Goal: Information Seeking & Learning: Learn about a topic

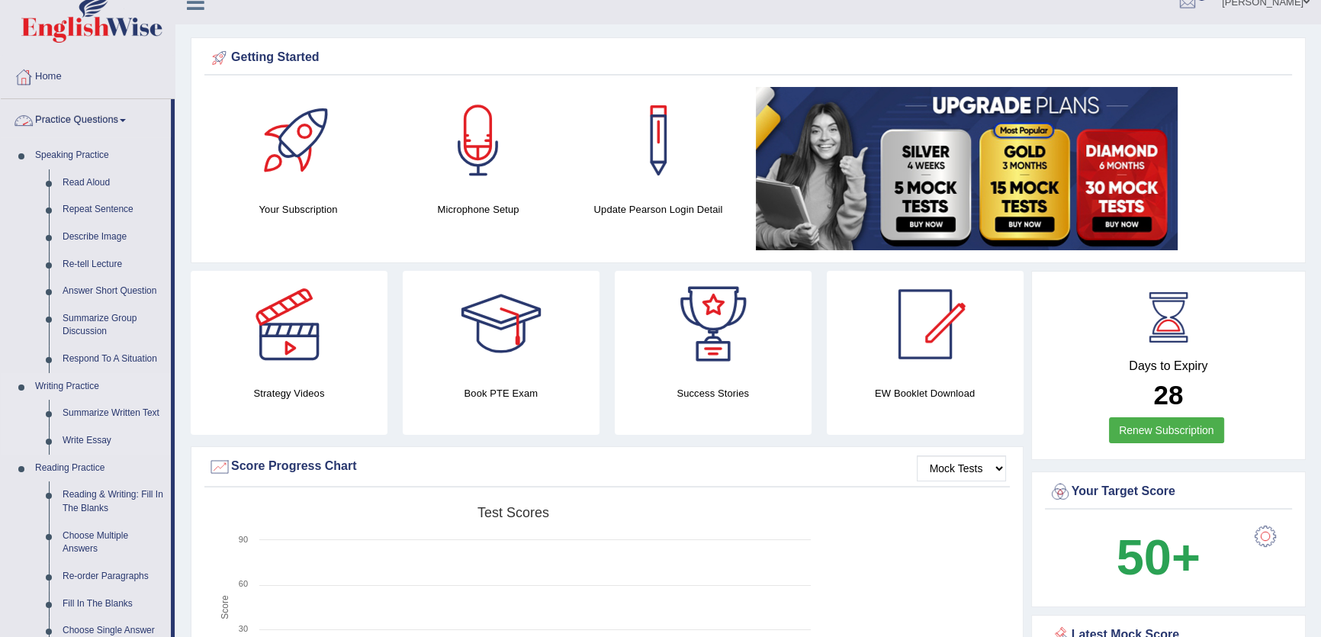
scroll to position [207, 0]
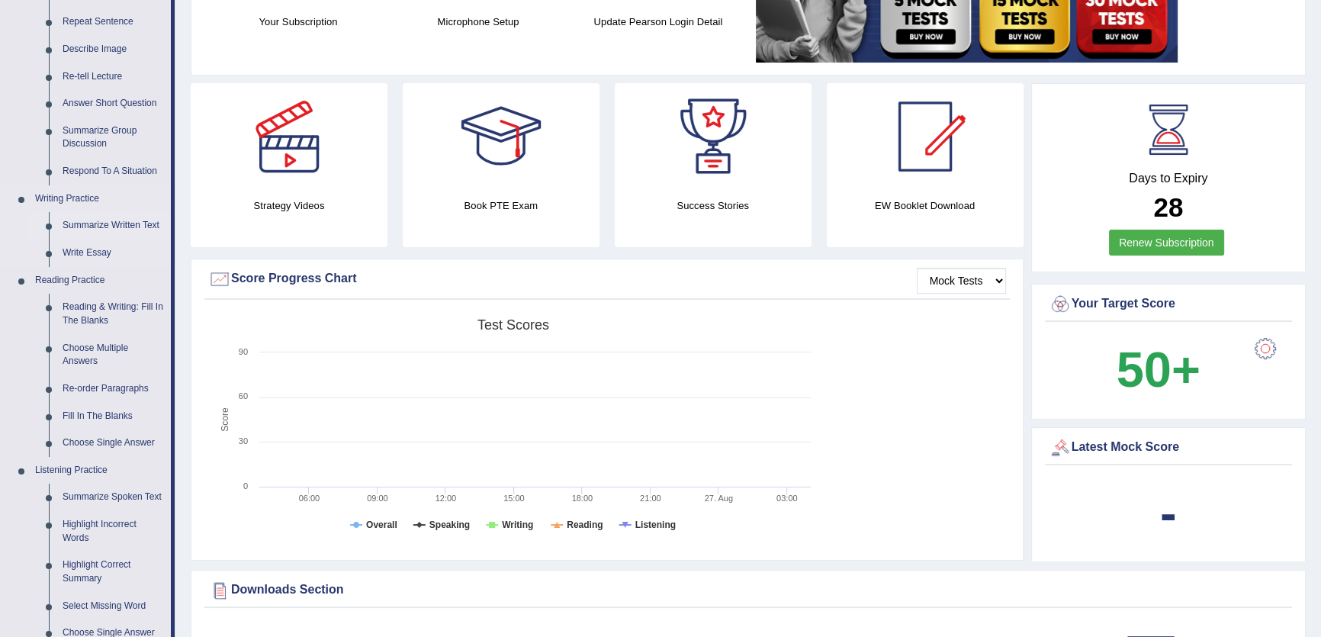
click at [132, 218] on link "Summarize Written Text" at bounding box center [113, 225] width 115 height 27
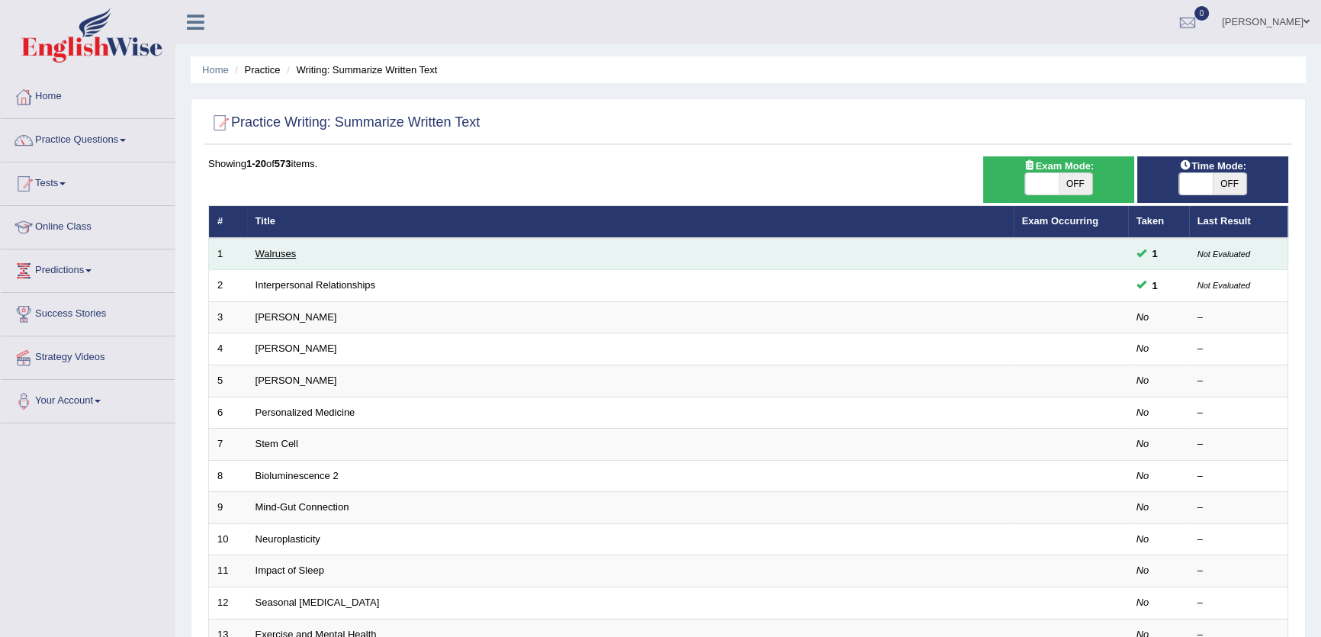
click at [272, 254] on link "Walruses" at bounding box center [276, 253] width 41 height 11
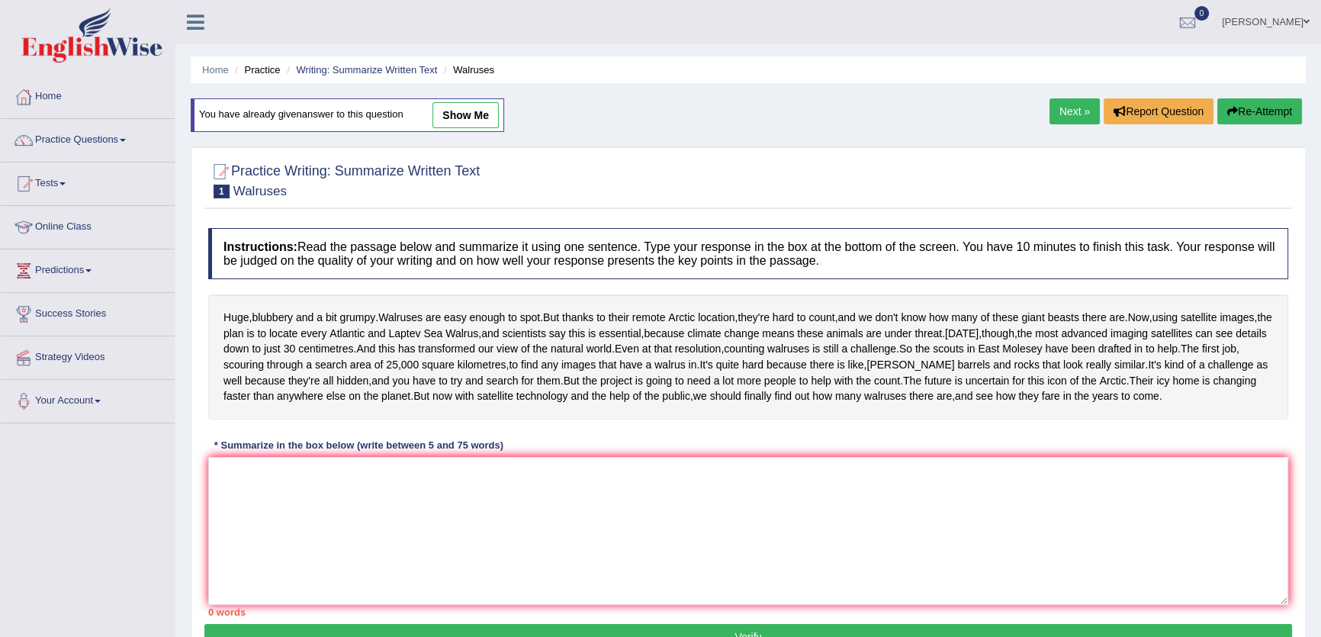
click at [481, 113] on link "show me" at bounding box center [465, 115] width 66 height 26
type textarea "bit grumpy, arctic location, giant beasts, satellite image, laptev sea walrus, …"
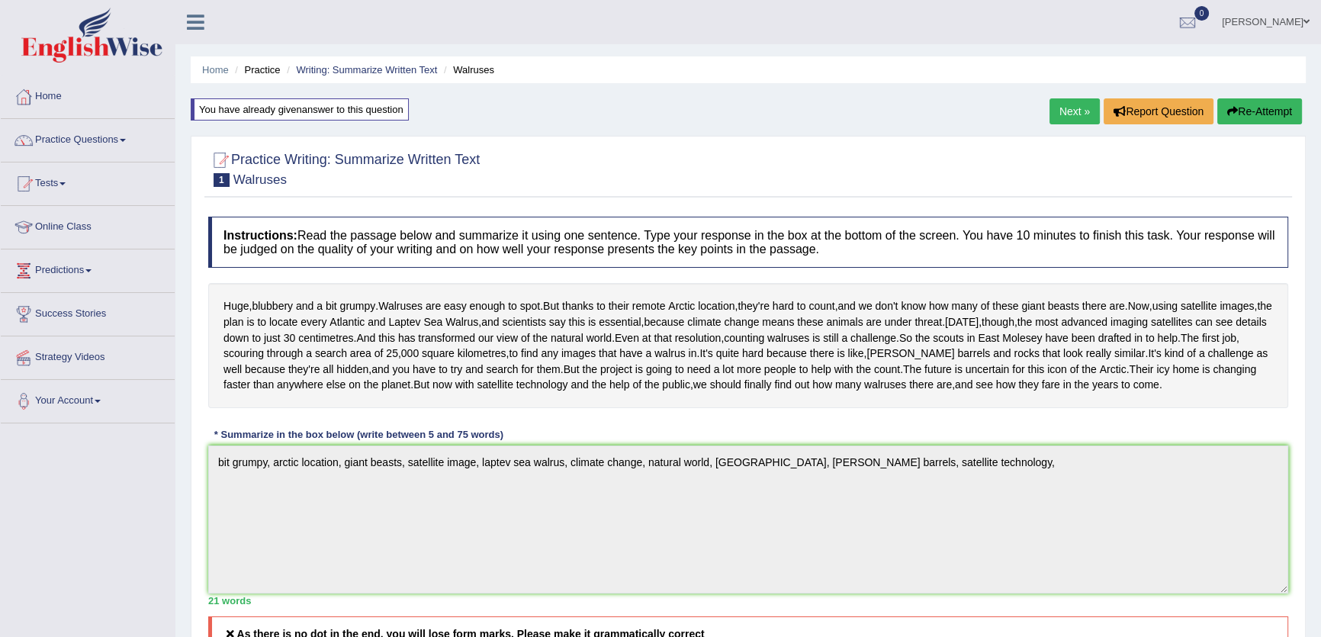
click at [1068, 112] on link "Next »" at bounding box center [1074, 111] width 50 height 26
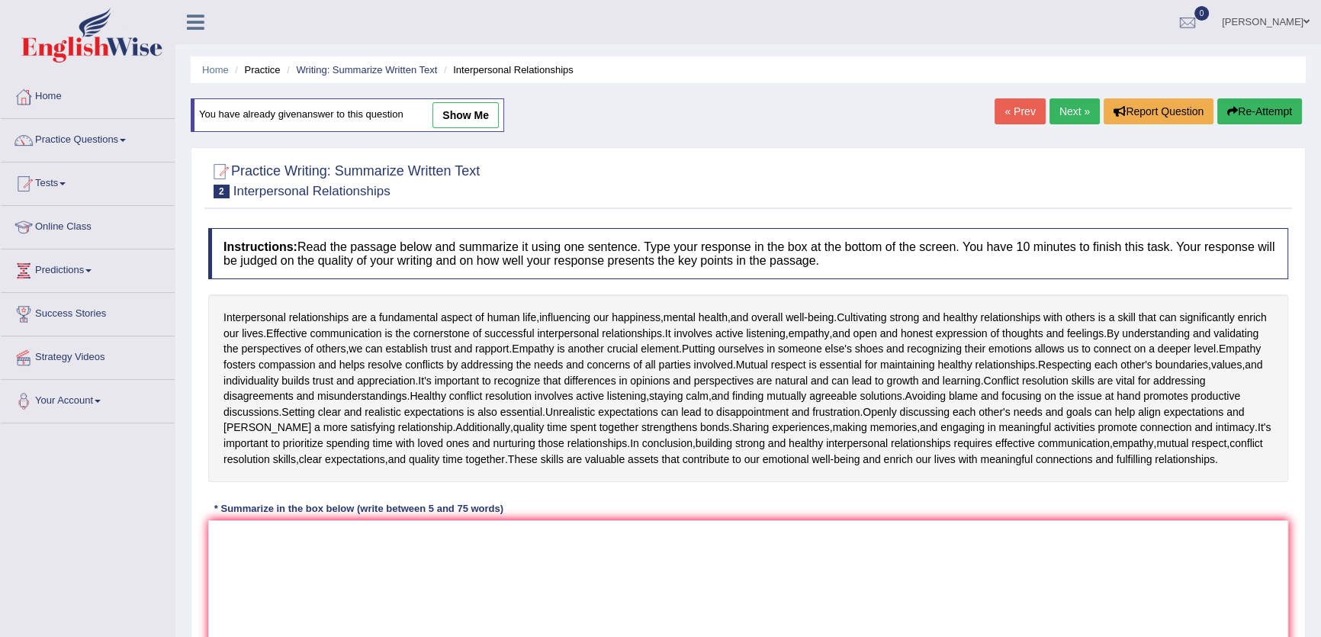
click at [429, 118] on span "show me" at bounding box center [450, 114] width 95 height 11
click at [442, 115] on link "show me" at bounding box center [465, 115] width 66 height 26
type textarea "The passage outlines the fundamental aspect of hunab life, explaining that cult…"
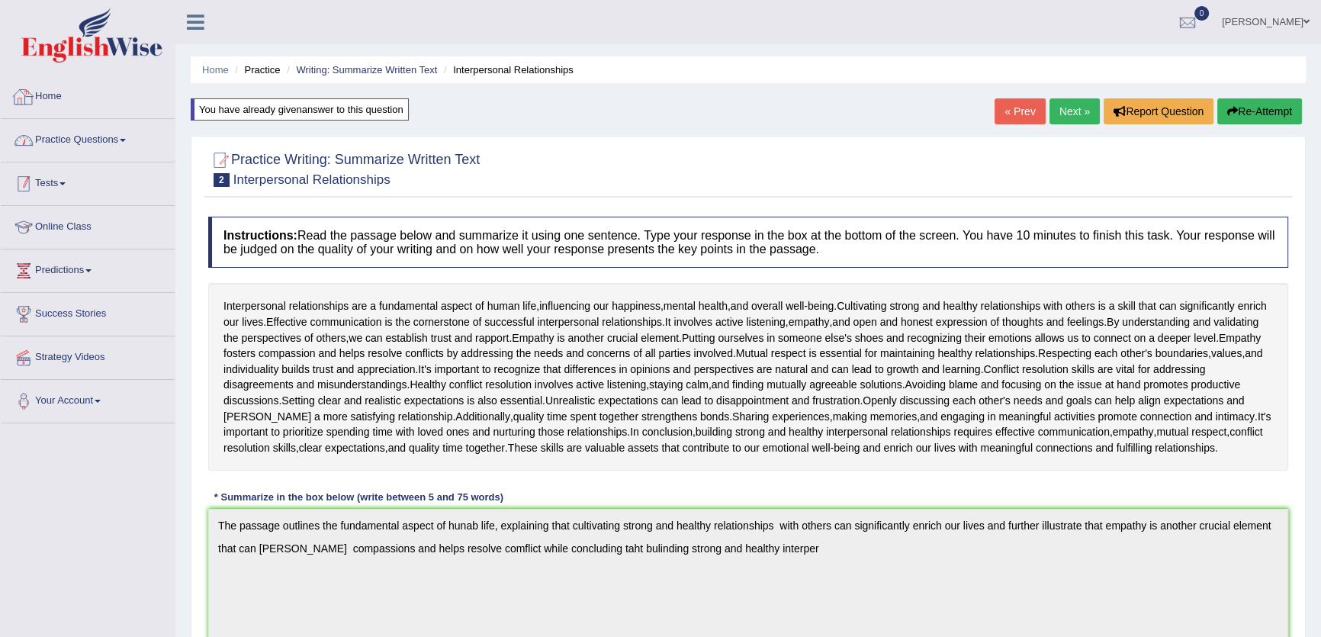
click at [117, 133] on link "Practice Questions" at bounding box center [88, 138] width 174 height 38
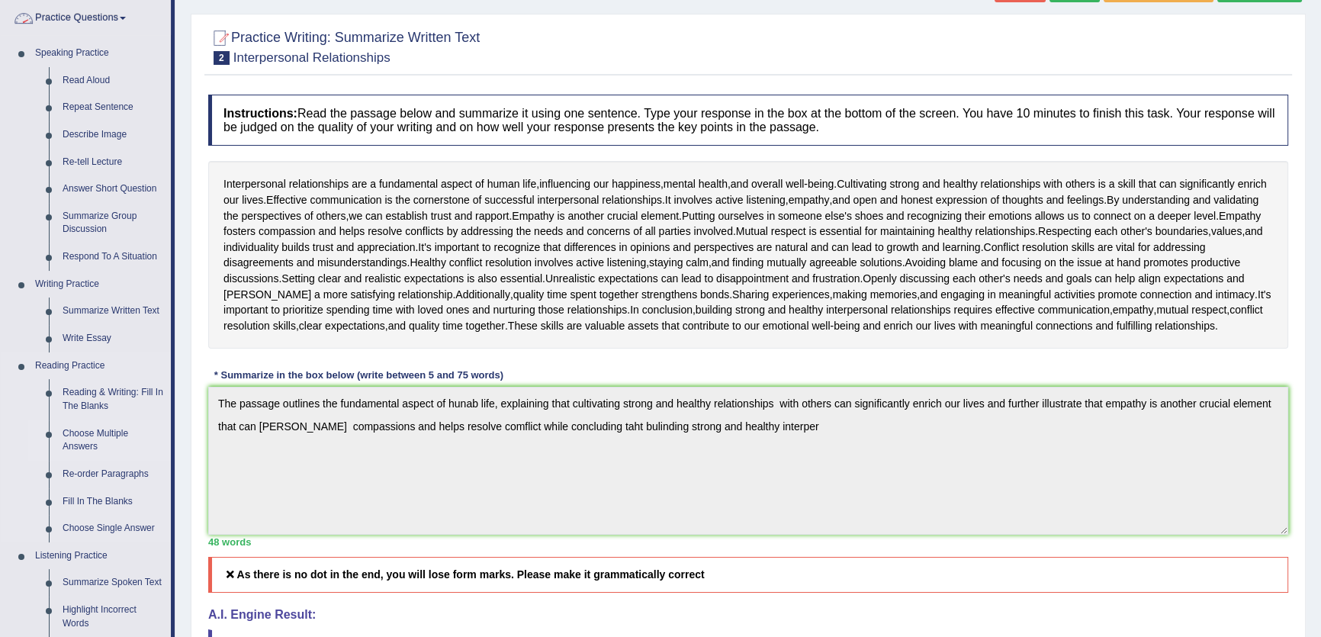
scroll to position [346, 0]
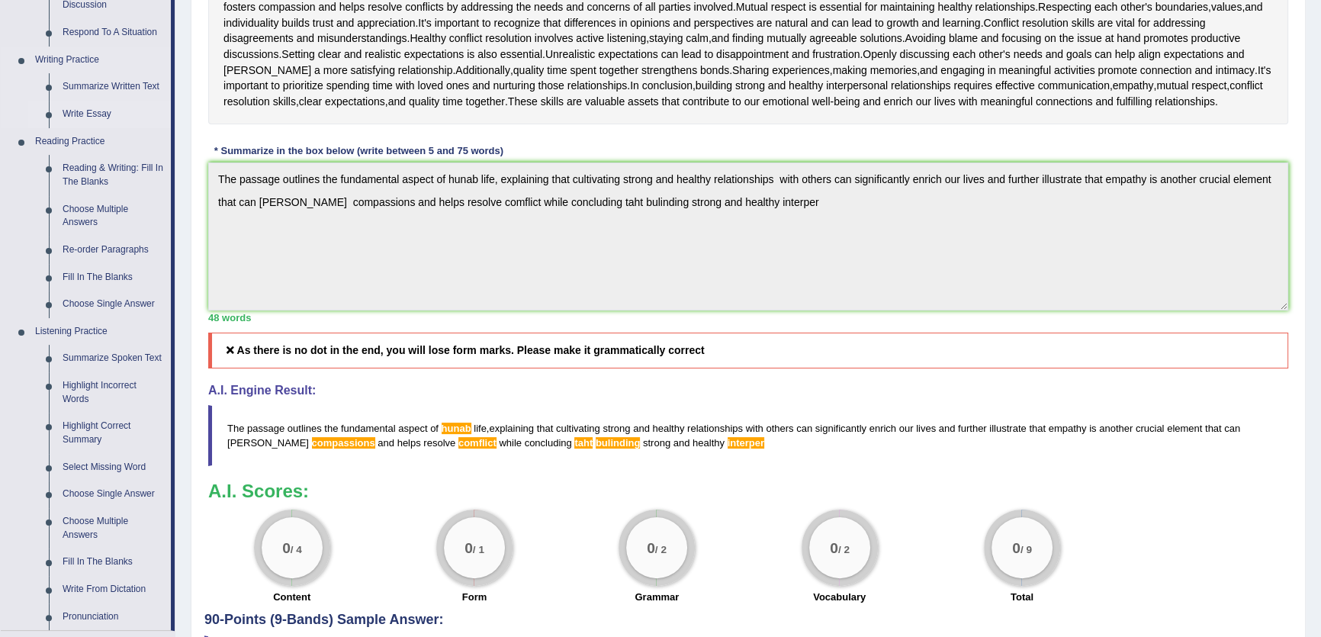
click at [95, 116] on link "Write Essay" at bounding box center [113, 114] width 115 height 27
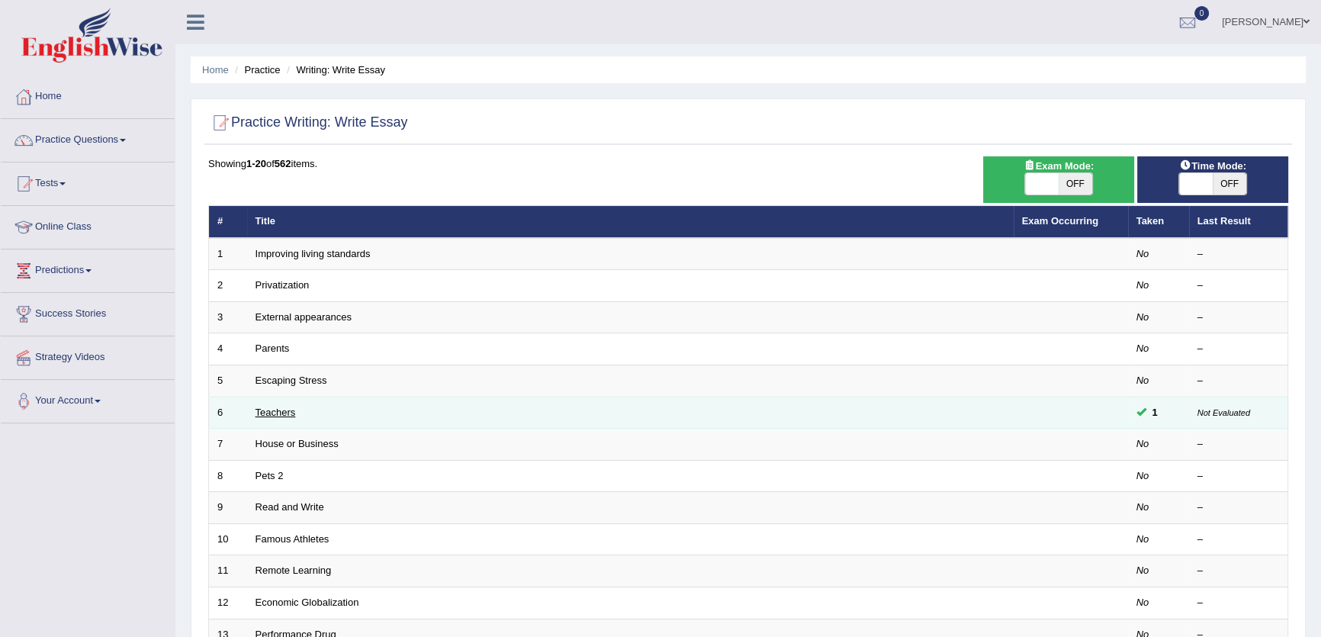
click at [290, 410] on link "Teachers" at bounding box center [276, 412] width 40 height 11
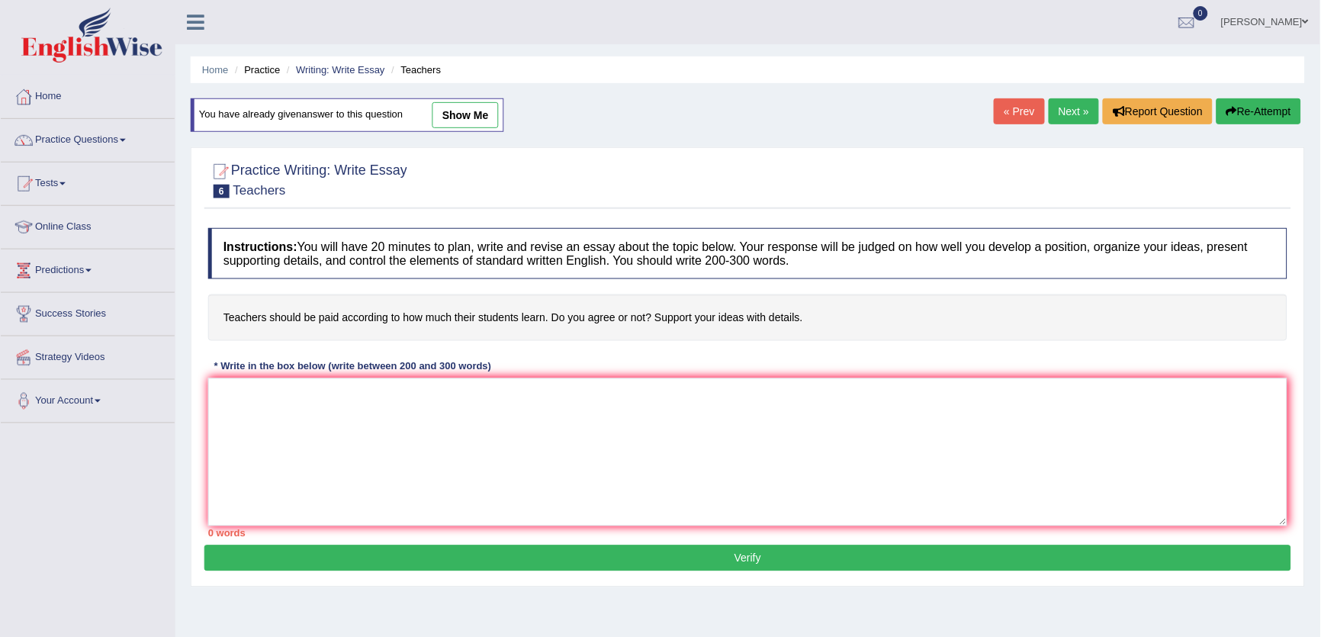
click at [470, 112] on link "show me" at bounding box center [465, 115] width 66 height 26
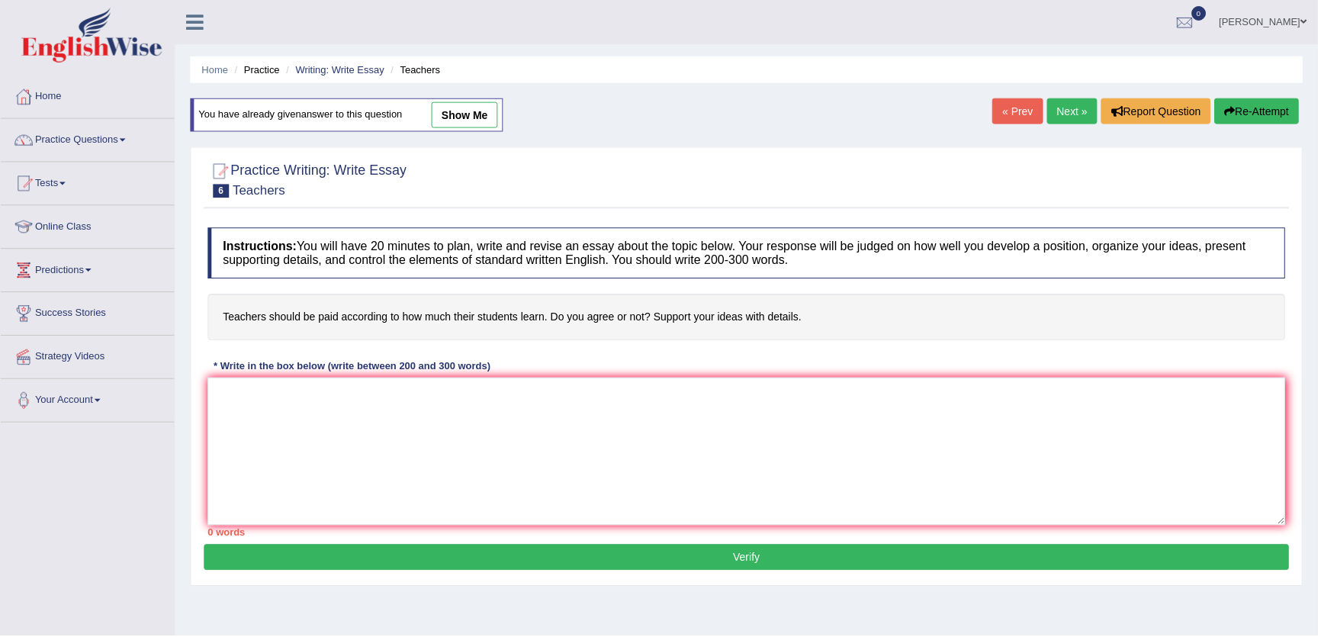
type textarea "The influence of paying the teacher has ignited numerous discussions. this matt…"
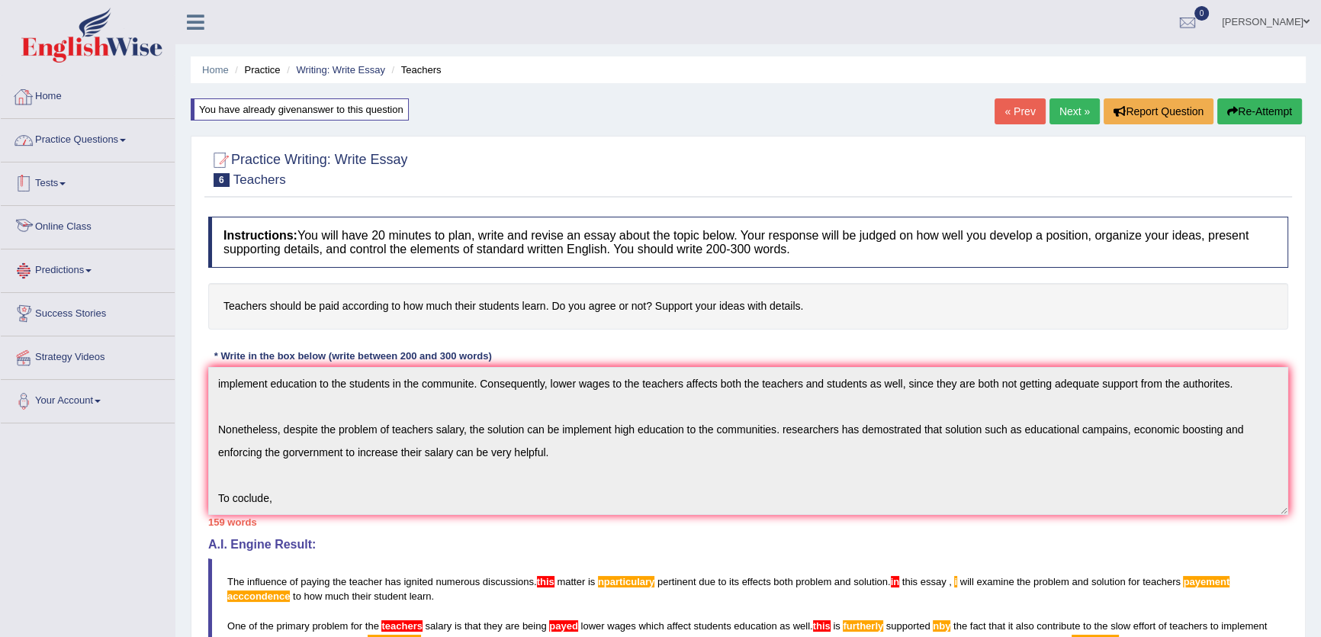
click at [138, 109] on link "Home" at bounding box center [88, 95] width 174 height 38
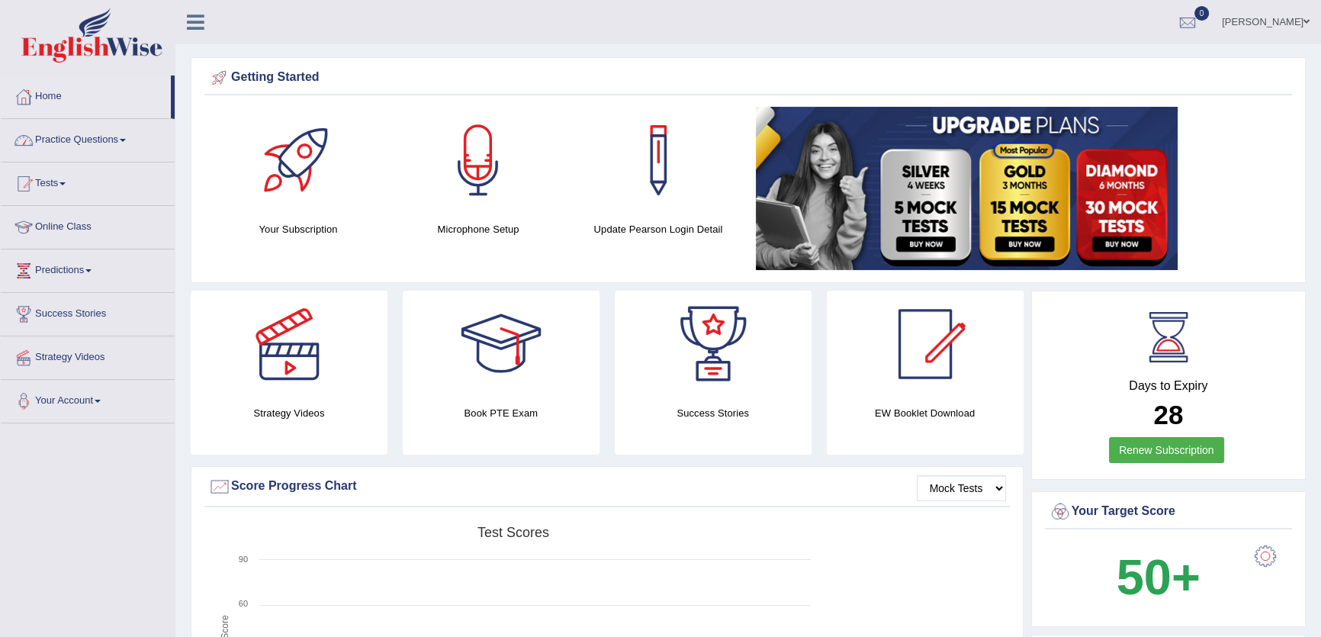
click at [127, 151] on link "Practice Questions" at bounding box center [88, 138] width 174 height 38
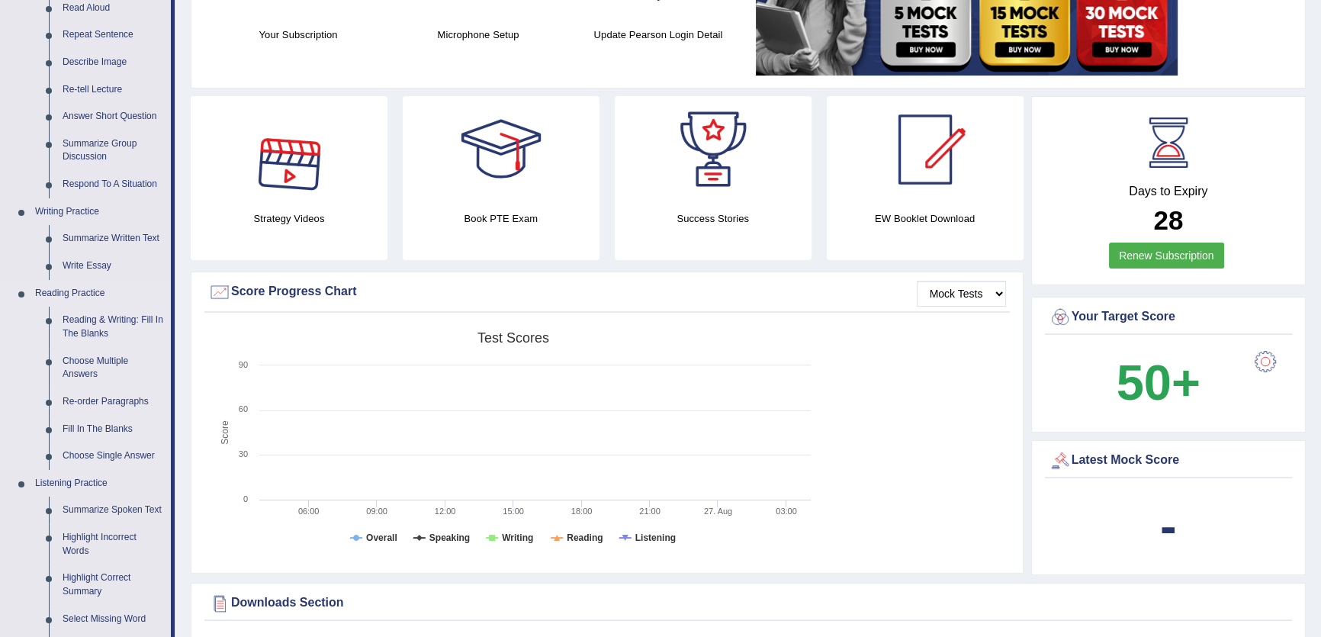
scroll to position [207, 0]
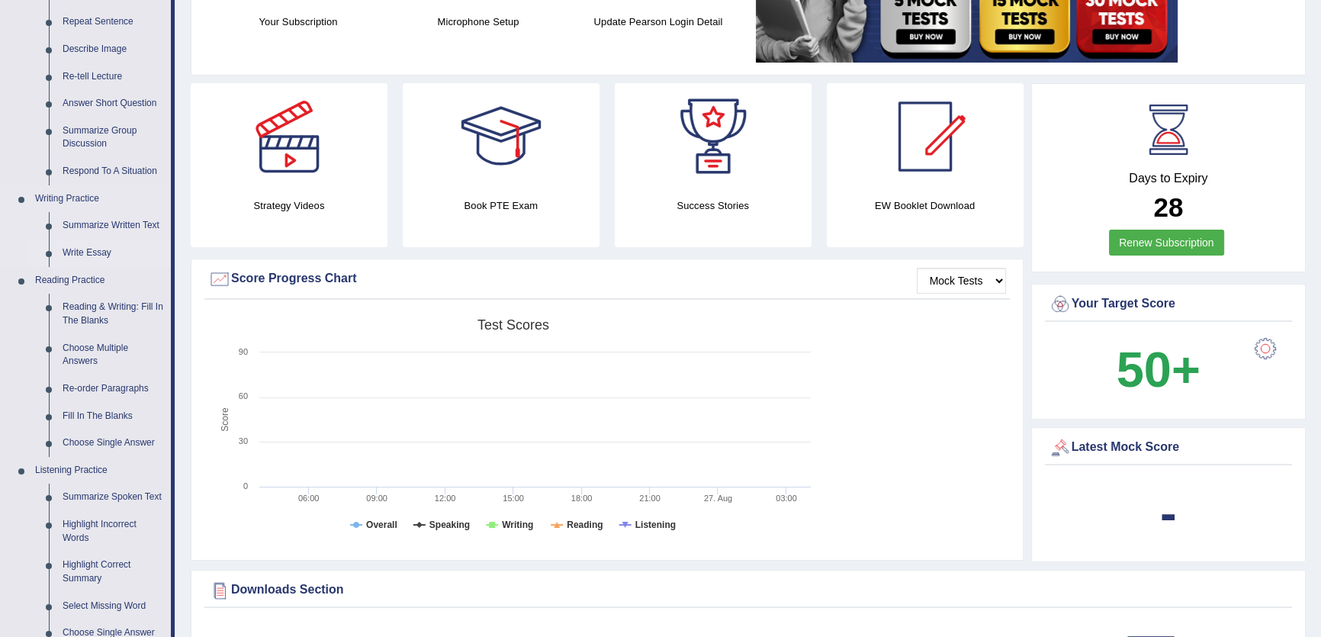
click at [97, 244] on link "Write Essay" at bounding box center [113, 252] width 115 height 27
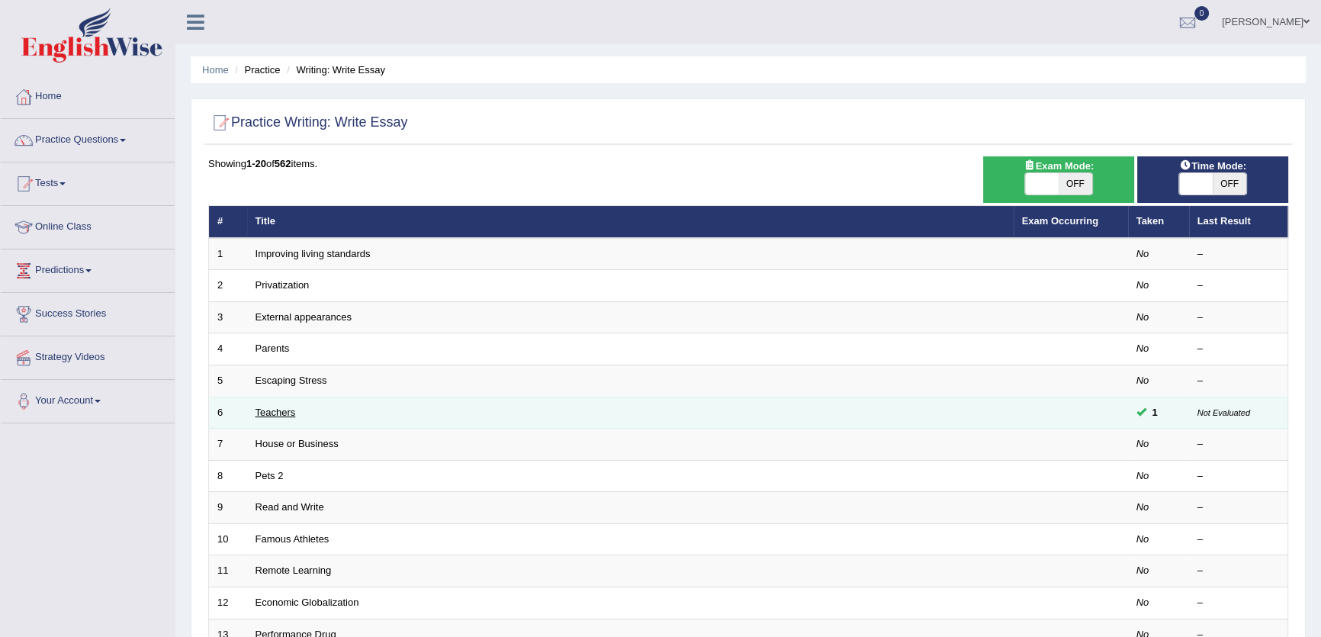
click at [267, 409] on link "Teachers" at bounding box center [276, 412] width 40 height 11
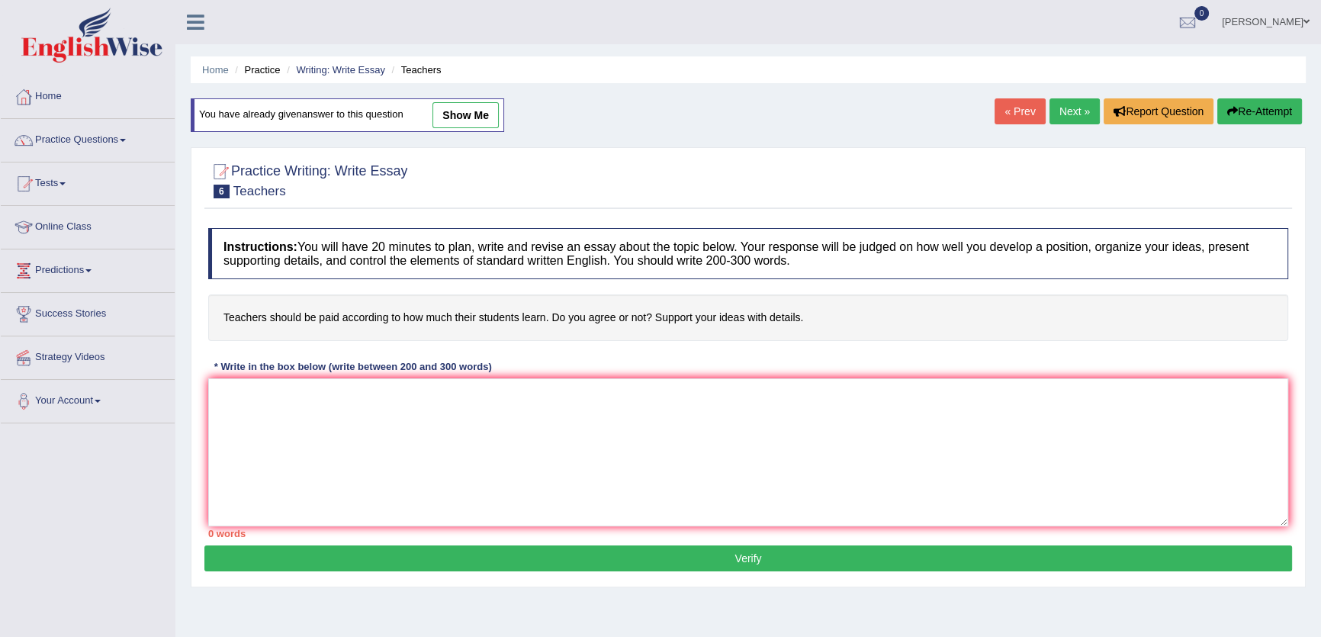
click at [429, 114] on span "show me" at bounding box center [450, 114] width 95 height 11
click at [490, 102] on link "show me" at bounding box center [465, 115] width 66 height 26
type textarea "The influence of paying the teacher has ignited numerous discussions. this matt…"
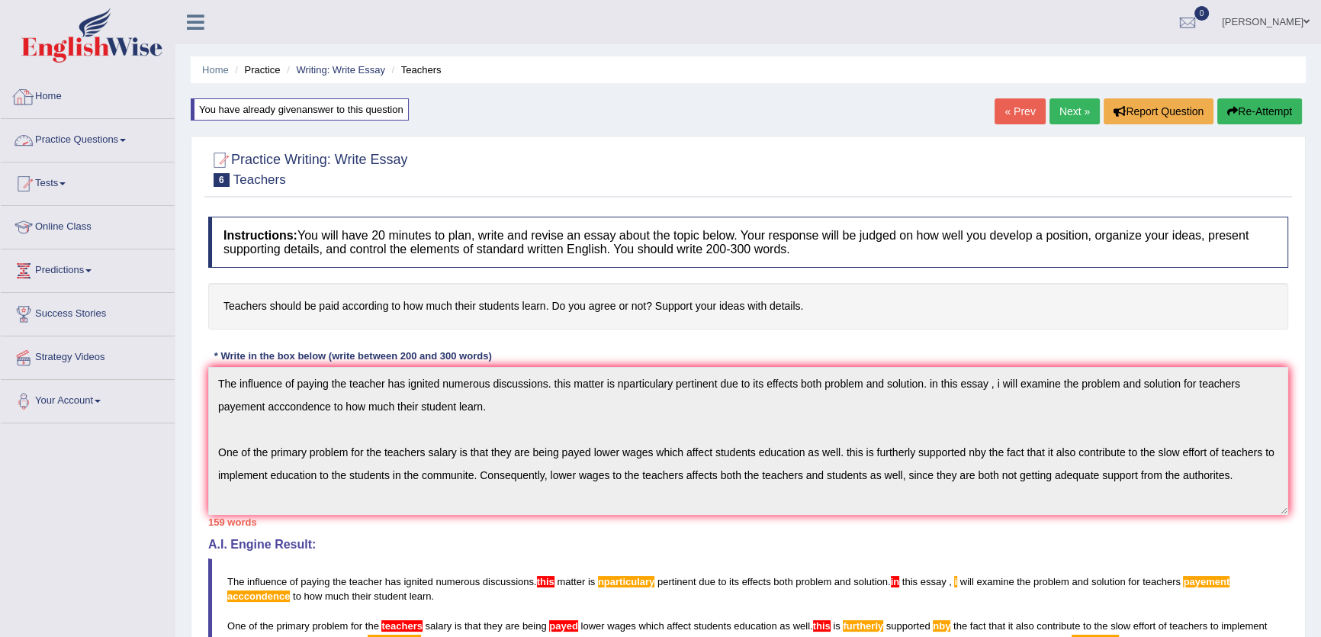
click at [108, 146] on link "Practice Questions" at bounding box center [88, 138] width 174 height 38
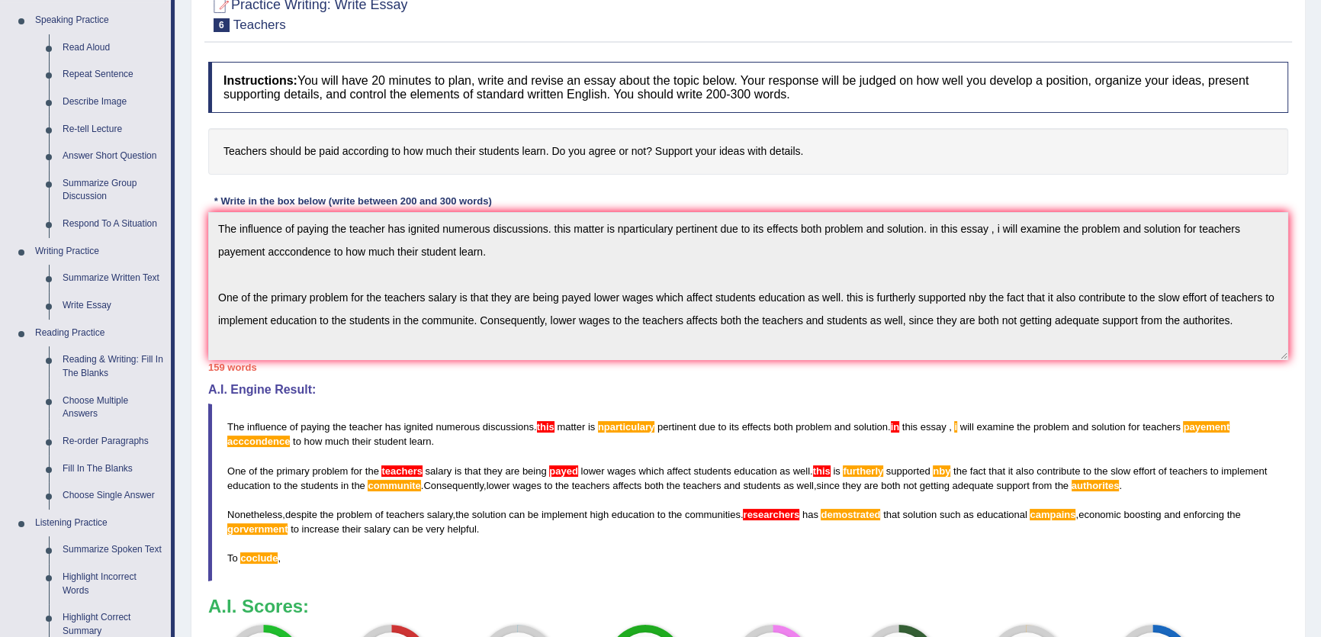
scroll to position [138, 0]
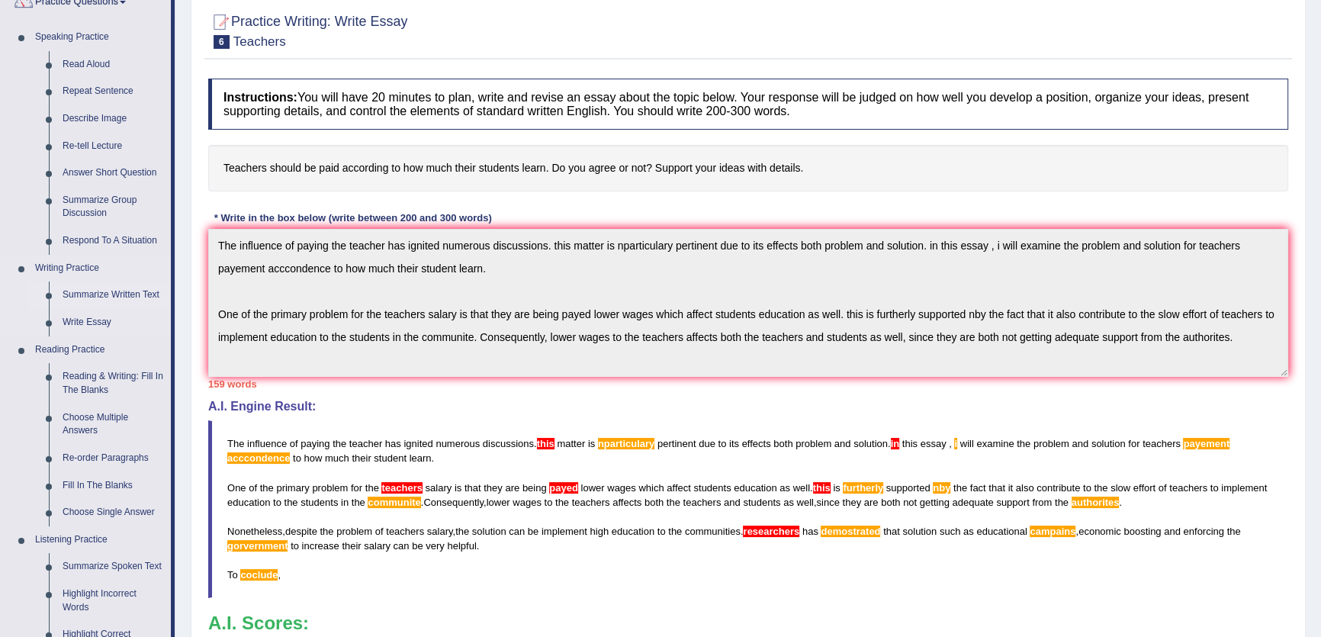
click at [111, 288] on link "Summarize Written Text" at bounding box center [113, 294] width 115 height 27
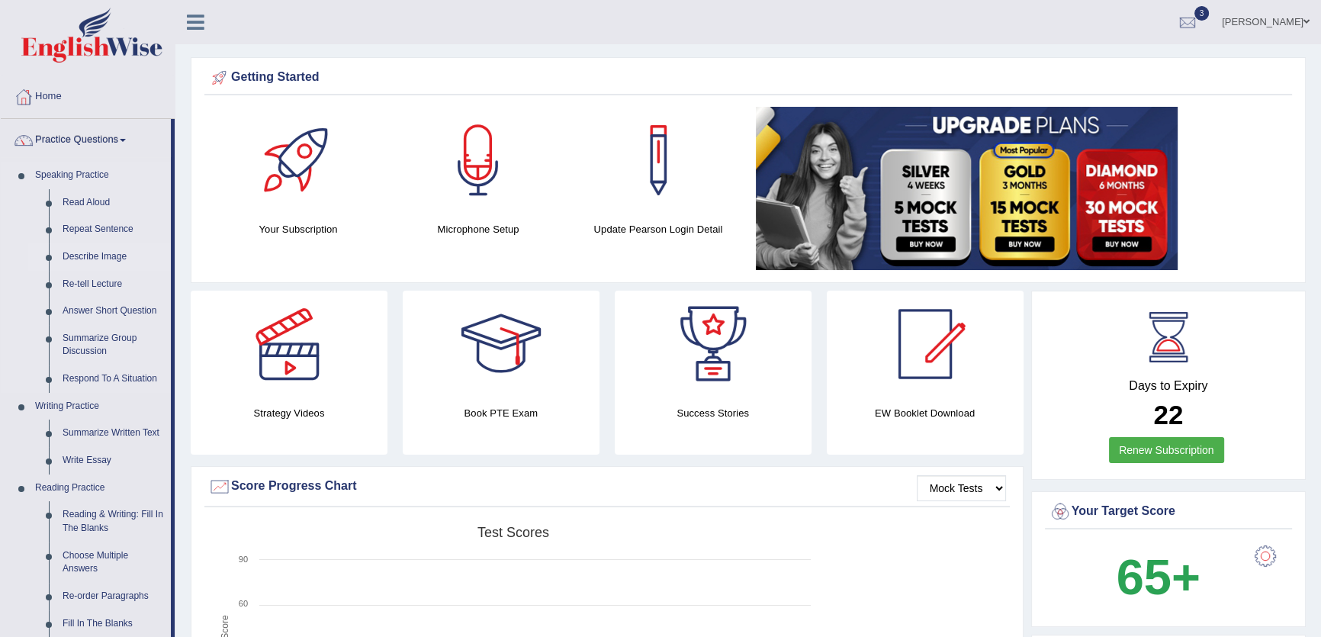
click at [120, 257] on link "Describe Image" at bounding box center [113, 256] width 115 height 27
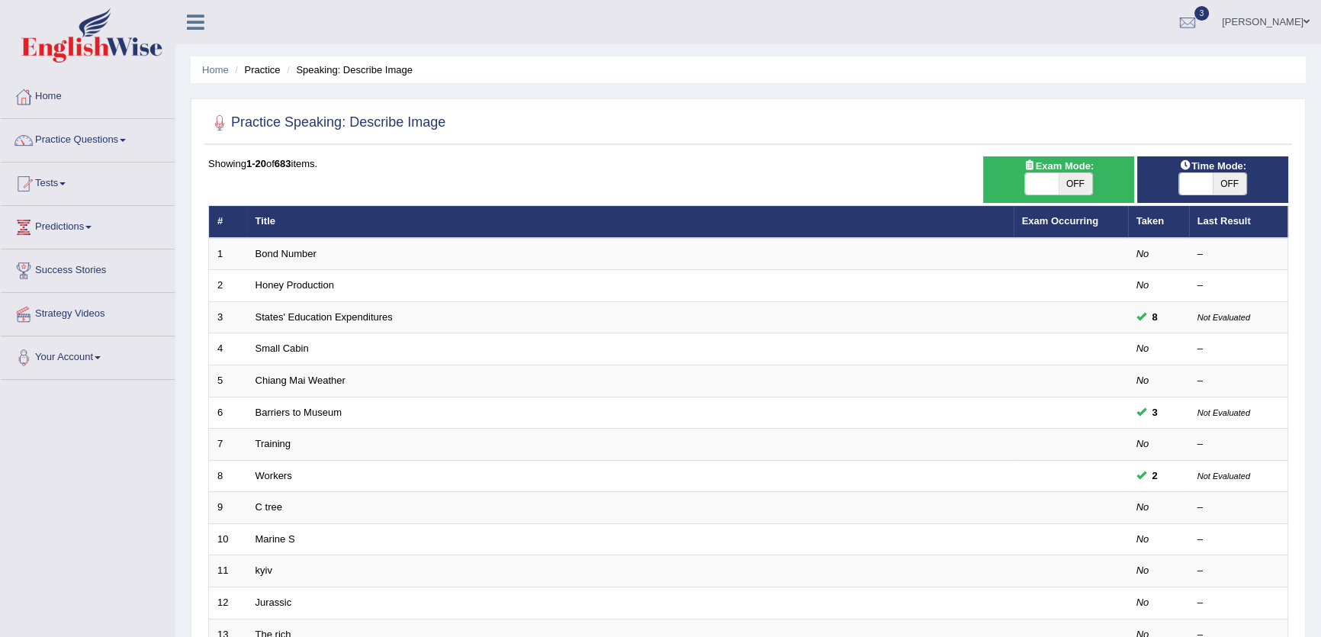
click at [1010, 82] on ul "Home Practice Speaking: Describe Image" at bounding box center [748, 69] width 1115 height 27
click at [1124, 61] on ul "Home Practice Speaking: Describe Image" at bounding box center [748, 69] width 1115 height 27
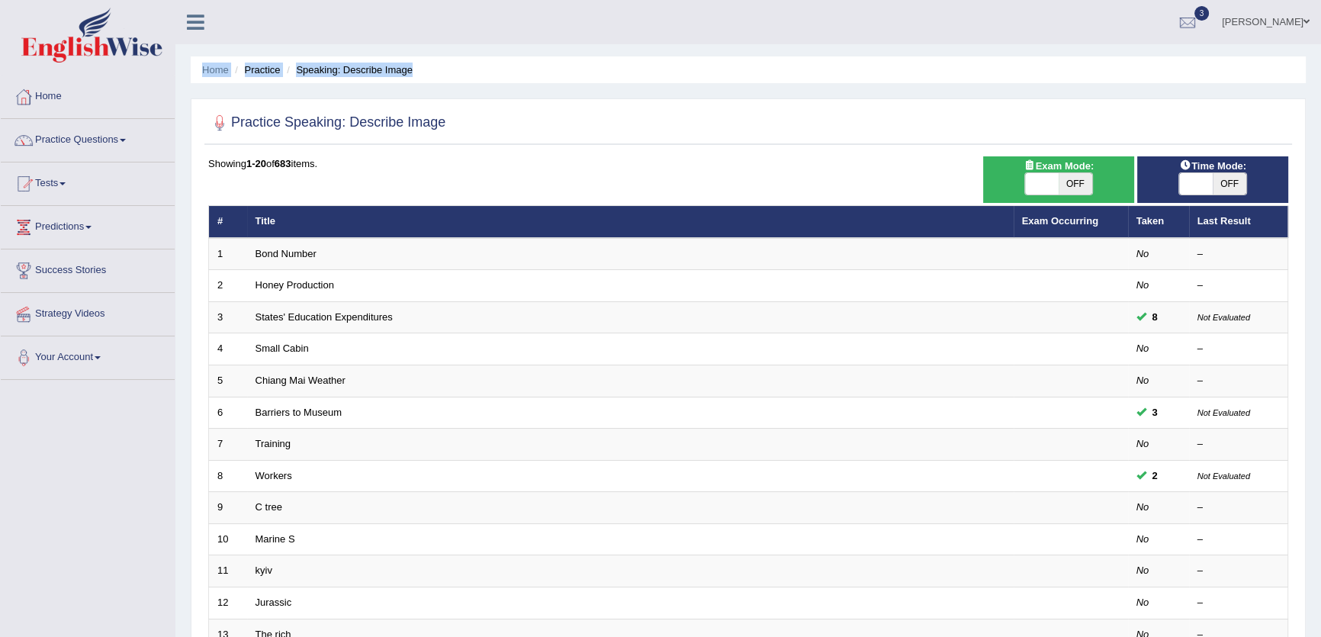
click at [1124, 61] on ul "Home Practice Speaking: Describe Image" at bounding box center [748, 69] width 1115 height 27
click at [1159, 62] on ul "Home Practice Speaking: Describe Image" at bounding box center [748, 69] width 1115 height 27
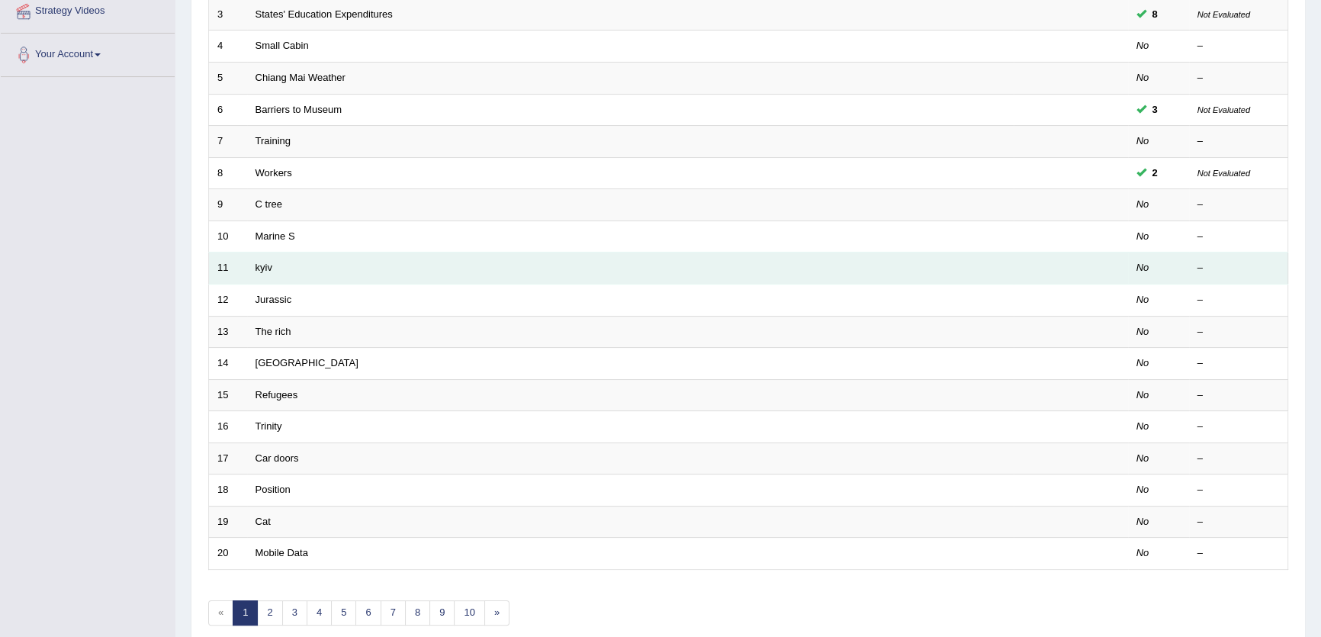
scroll to position [371, 0]
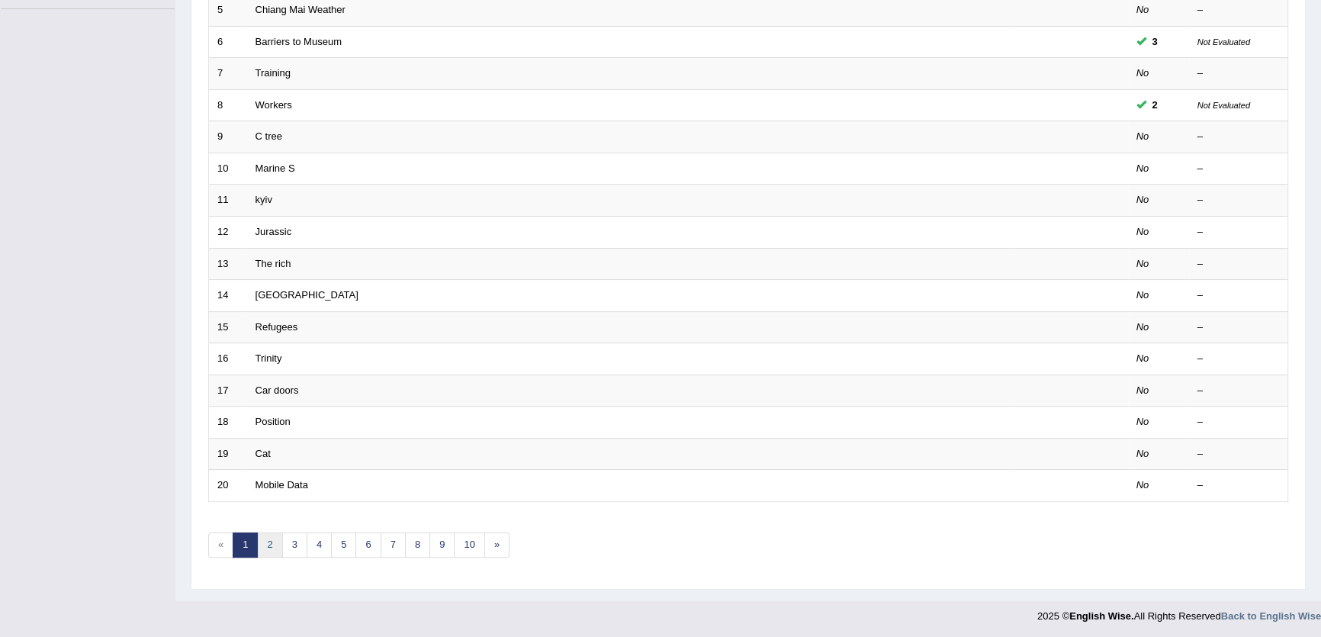
click at [268, 537] on link "2" at bounding box center [269, 544] width 25 height 25
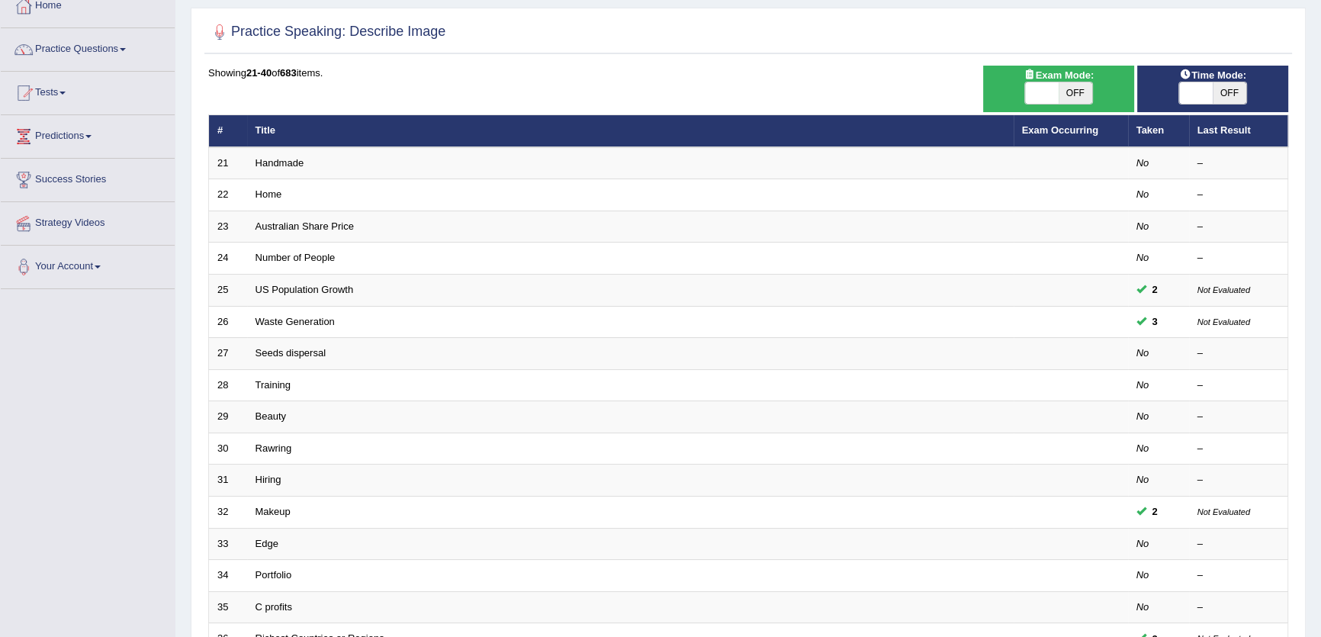
scroll to position [371, 0]
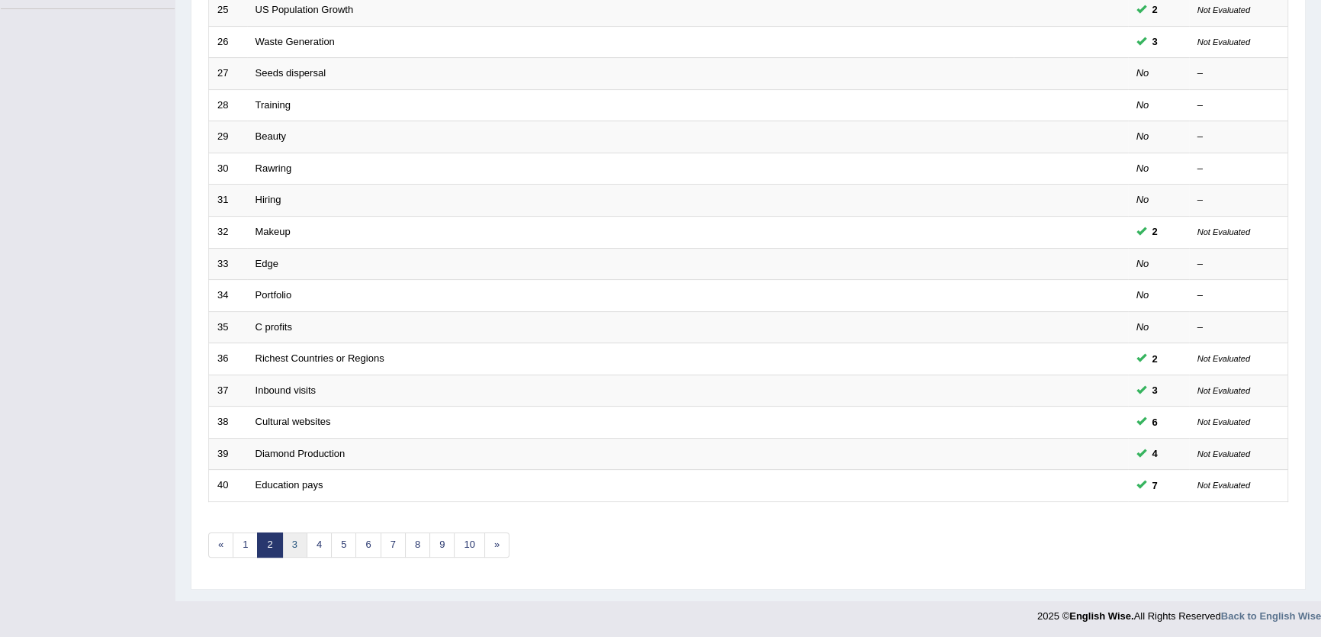
click at [295, 532] on link "3" at bounding box center [294, 544] width 25 height 25
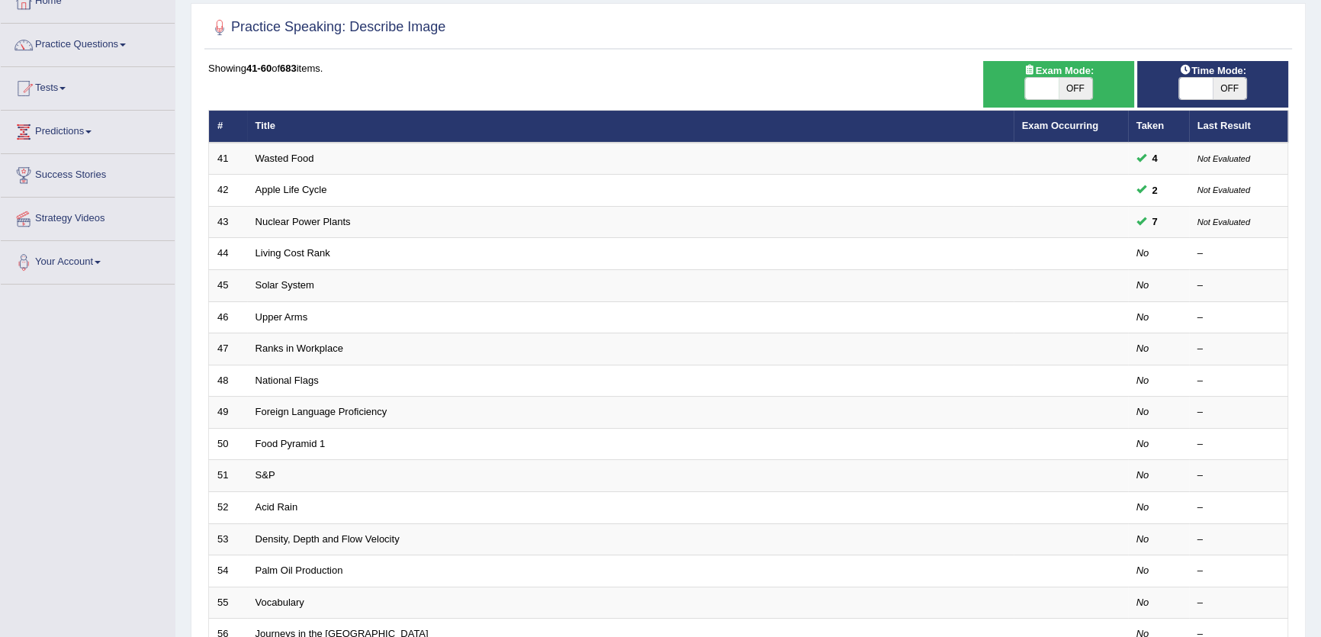
scroll to position [138, 0]
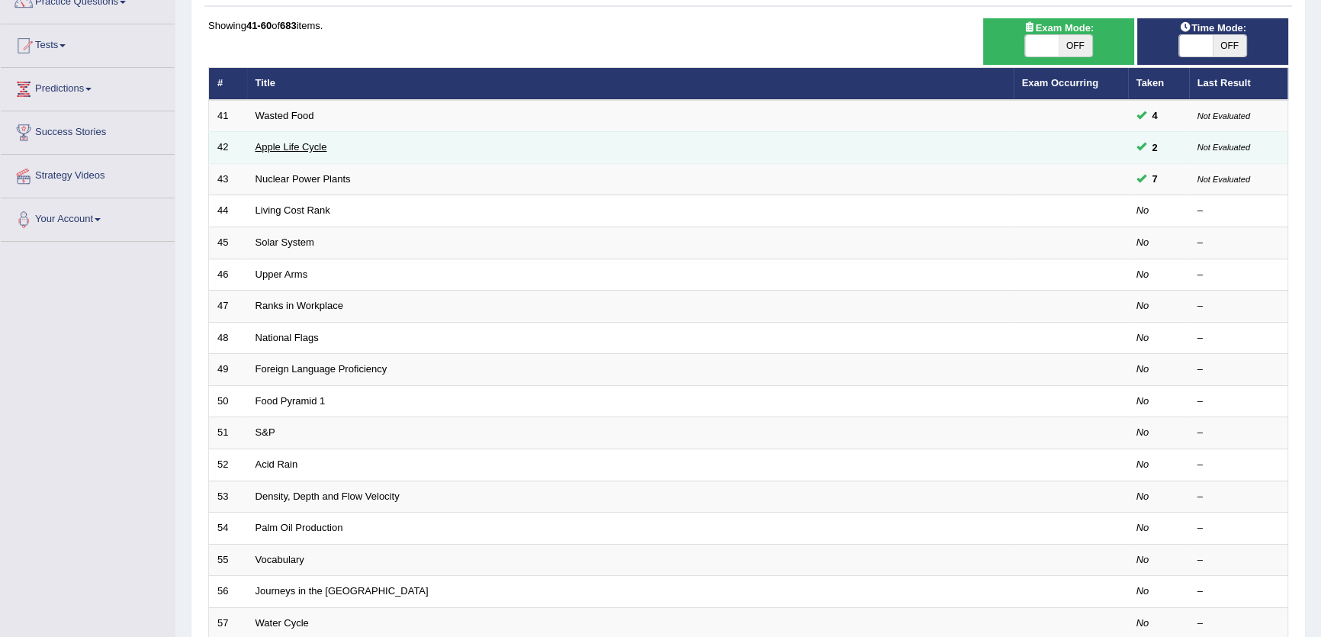
click at [308, 145] on link "Apple Life Cycle" at bounding box center [292, 146] width 72 height 11
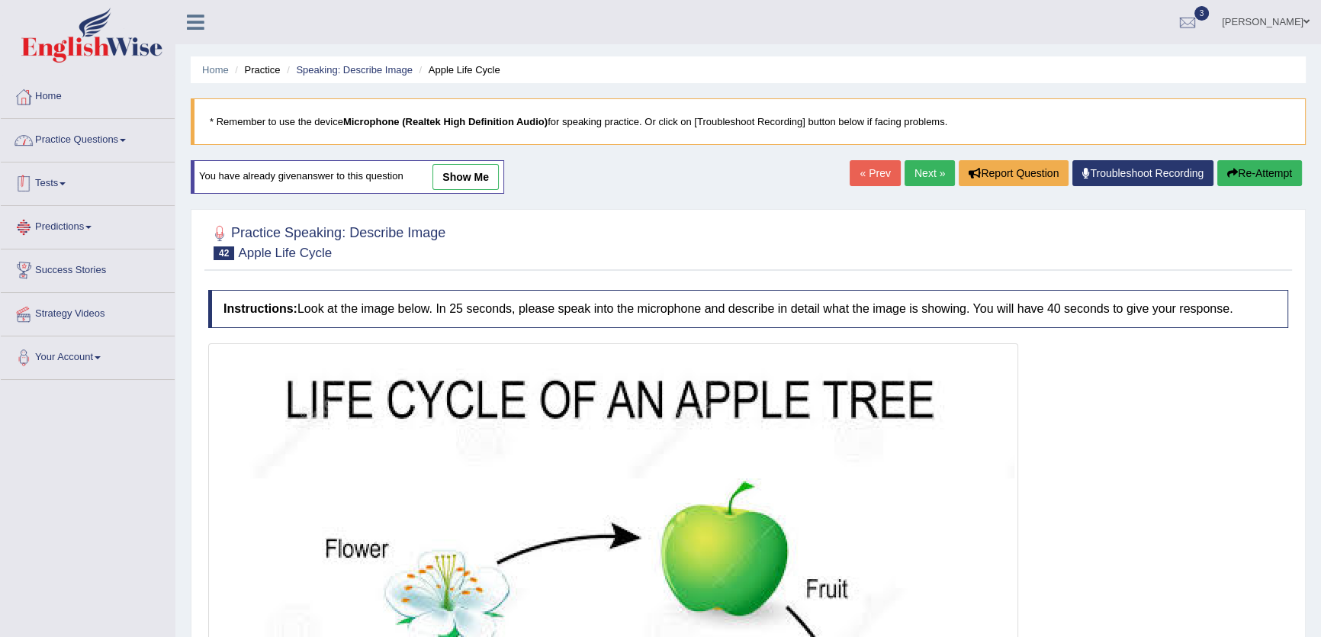
click at [95, 129] on link "Practice Questions" at bounding box center [88, 138] width 174 height 38
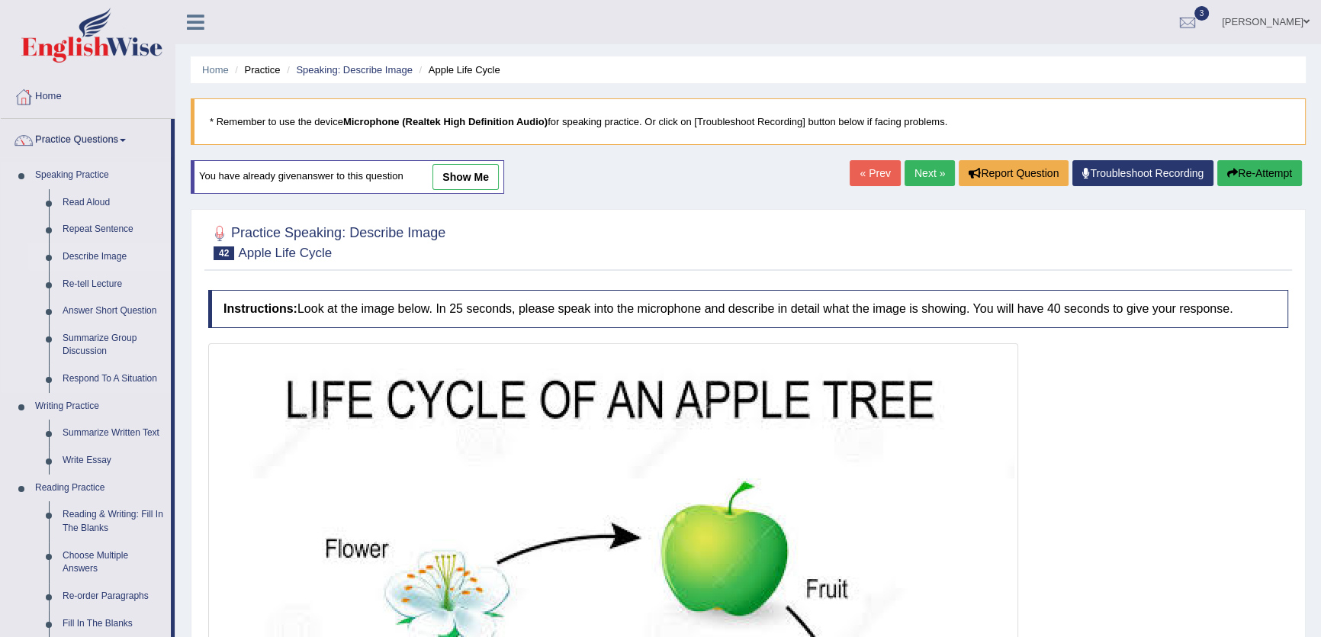
click at [127, 252] on link "Describe Image" at bounding box center [113, 256] width 115 height 27
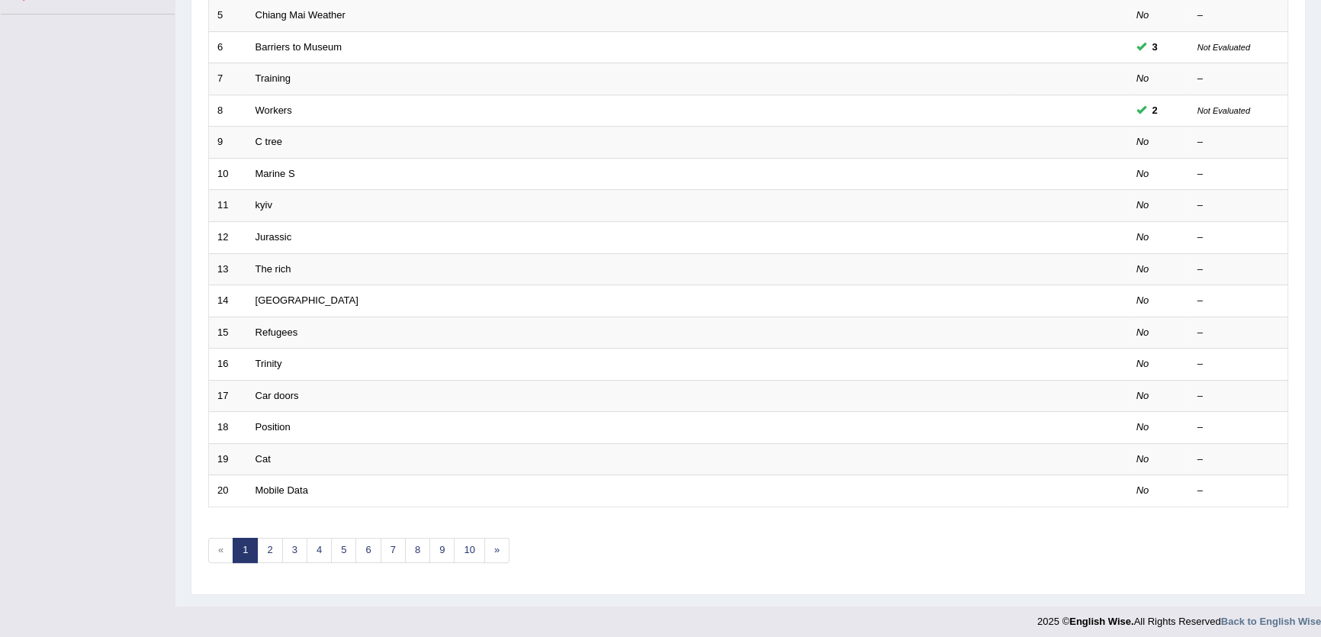
scroll to position [371, 0]
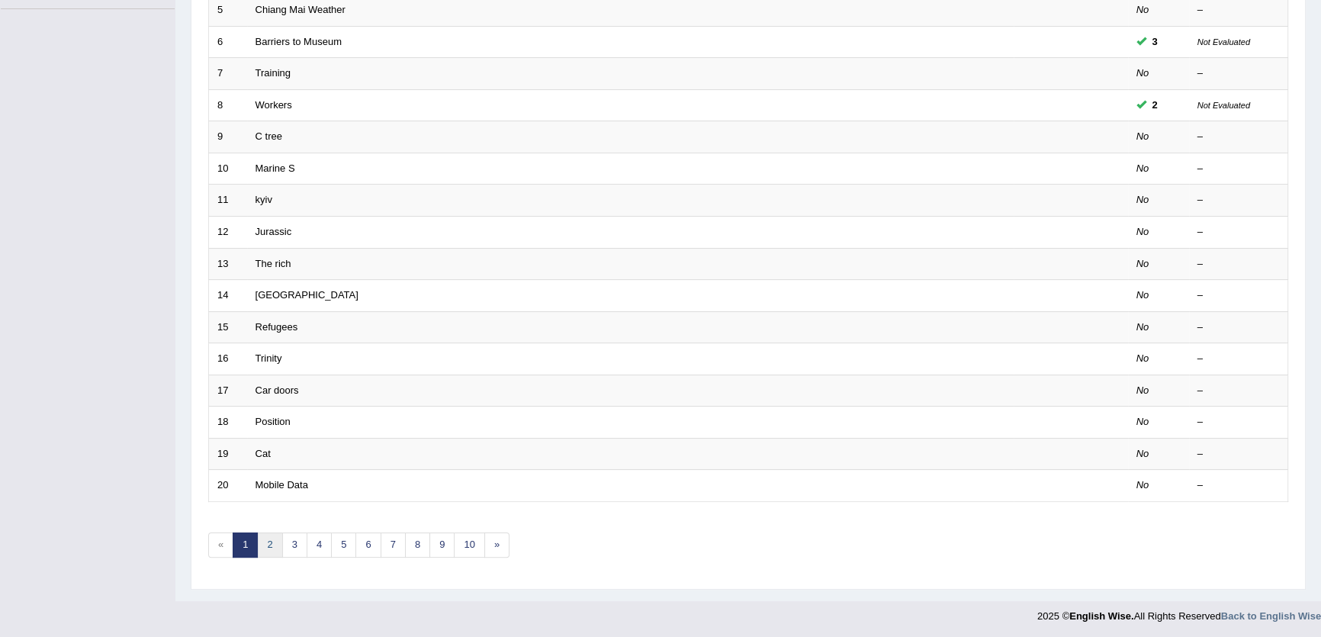
click at [266, 533] on link "2" at bounding box center [269, 544] width 25 height 25
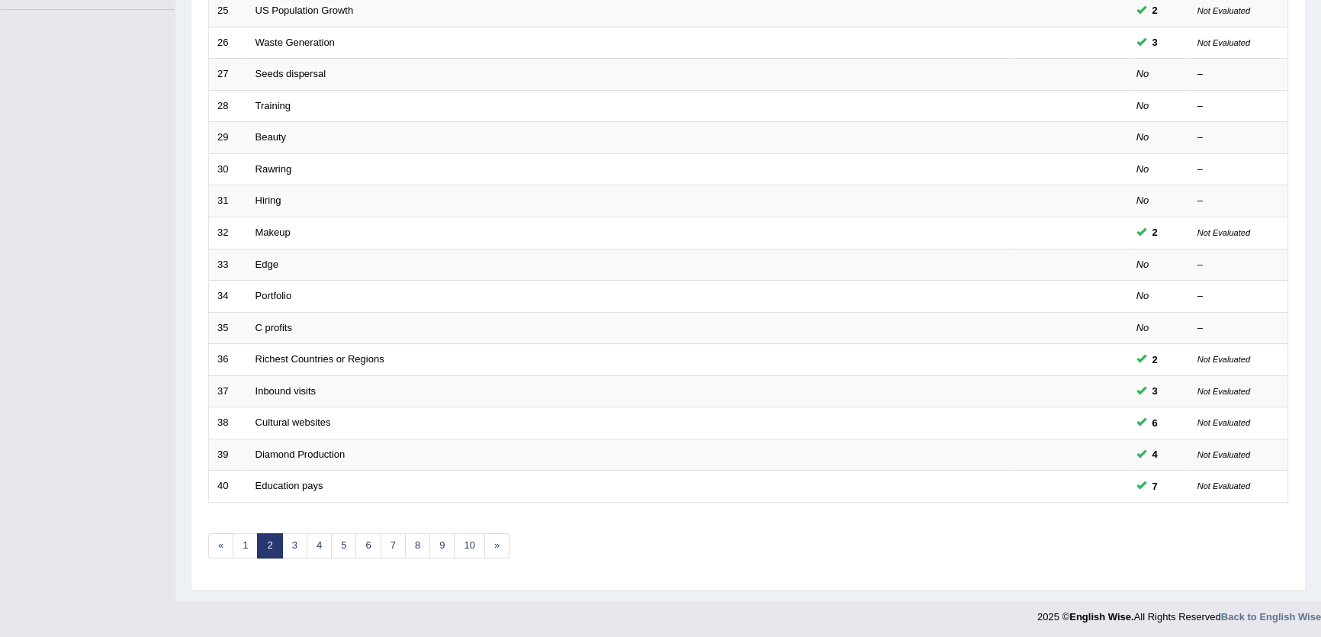
scroll to position [371, 0]
click at [304, 543] on link "3" at bounding box center [294, 544] width 25 height 25
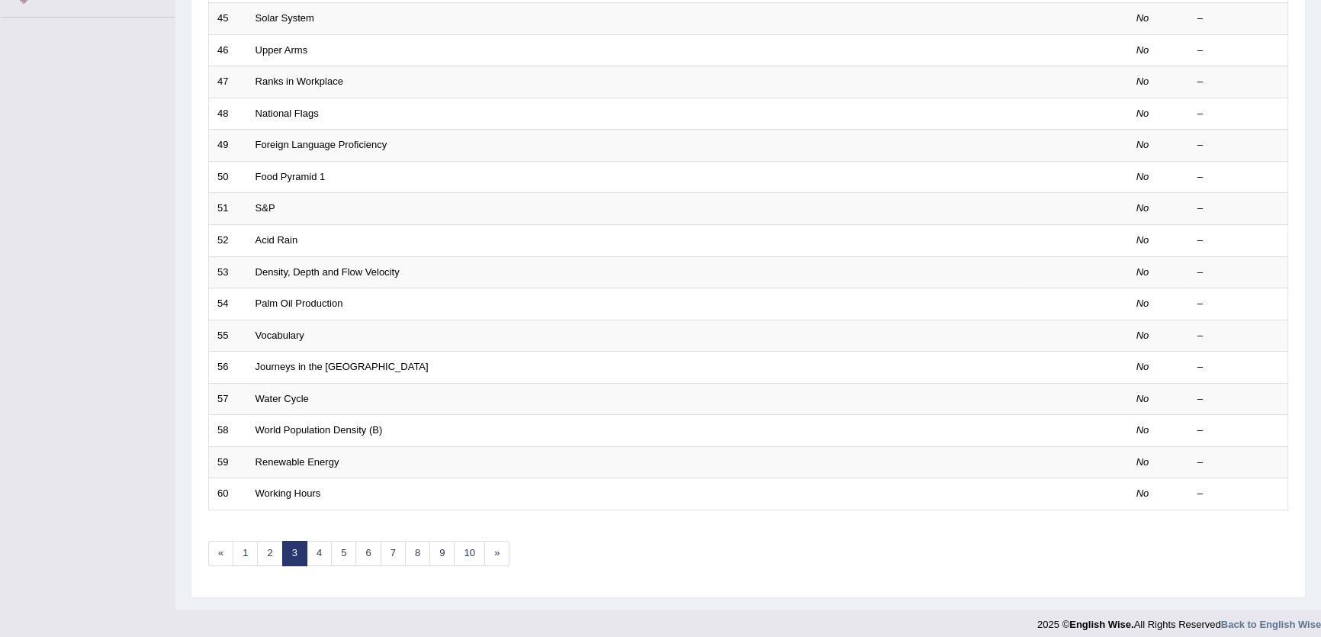
scroll to position [371, 0]
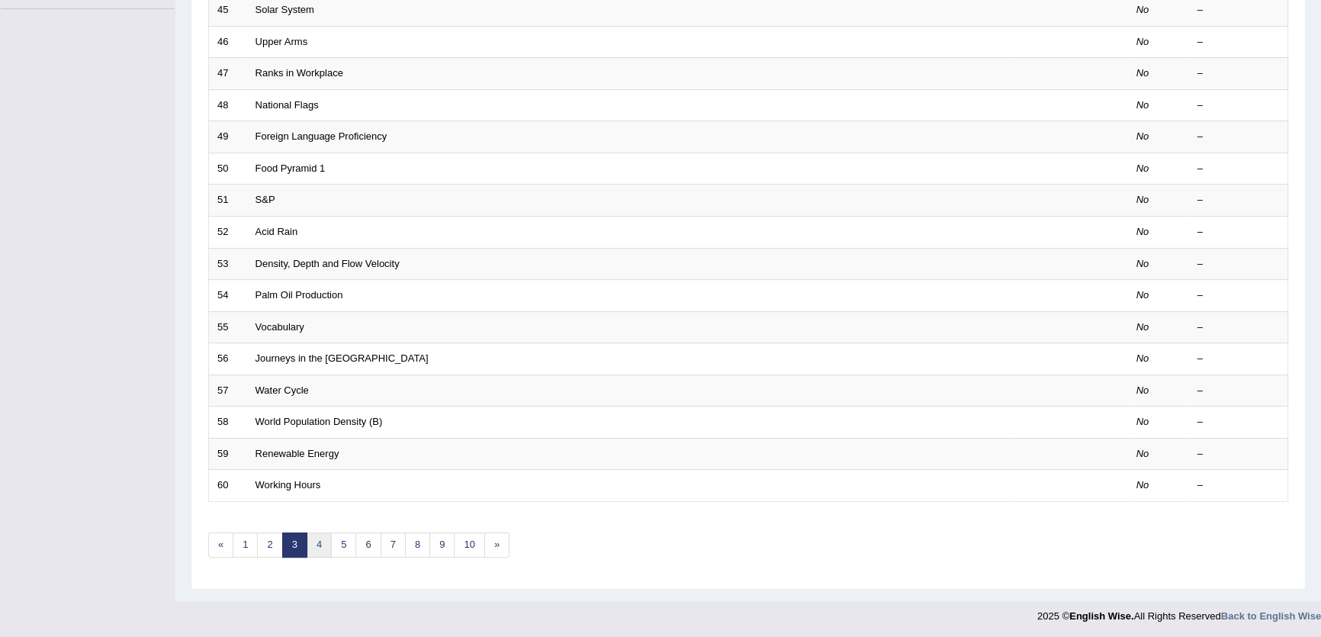
click at [321, 545] on link "4" at bounding box center [319, 544] width 25 height 25
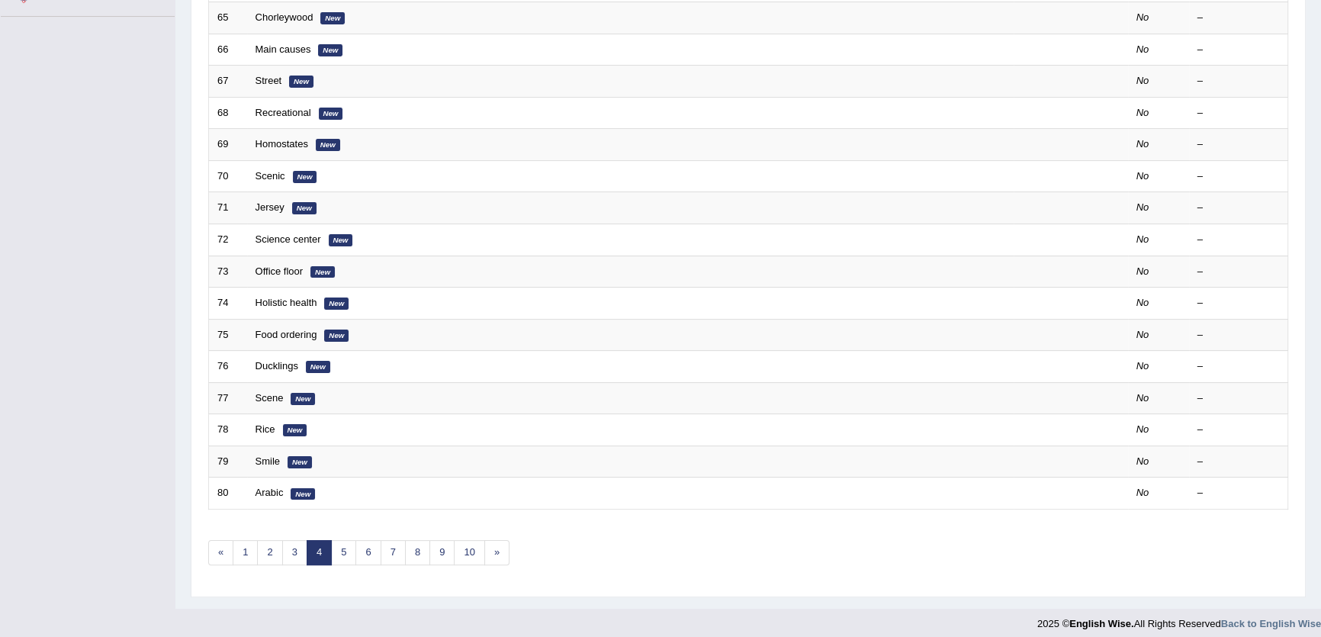
scroll to position [371, 0]
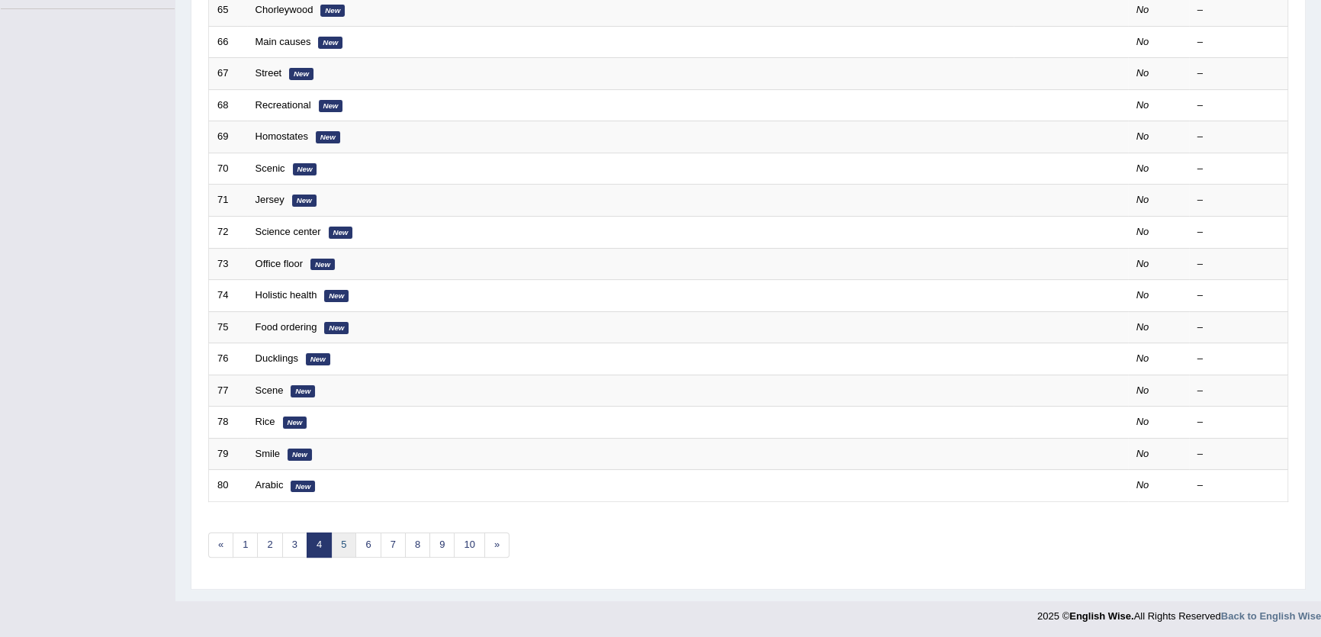
click at [342, 545] on link "5" at bounding box center [343, 544] width 25 height 25
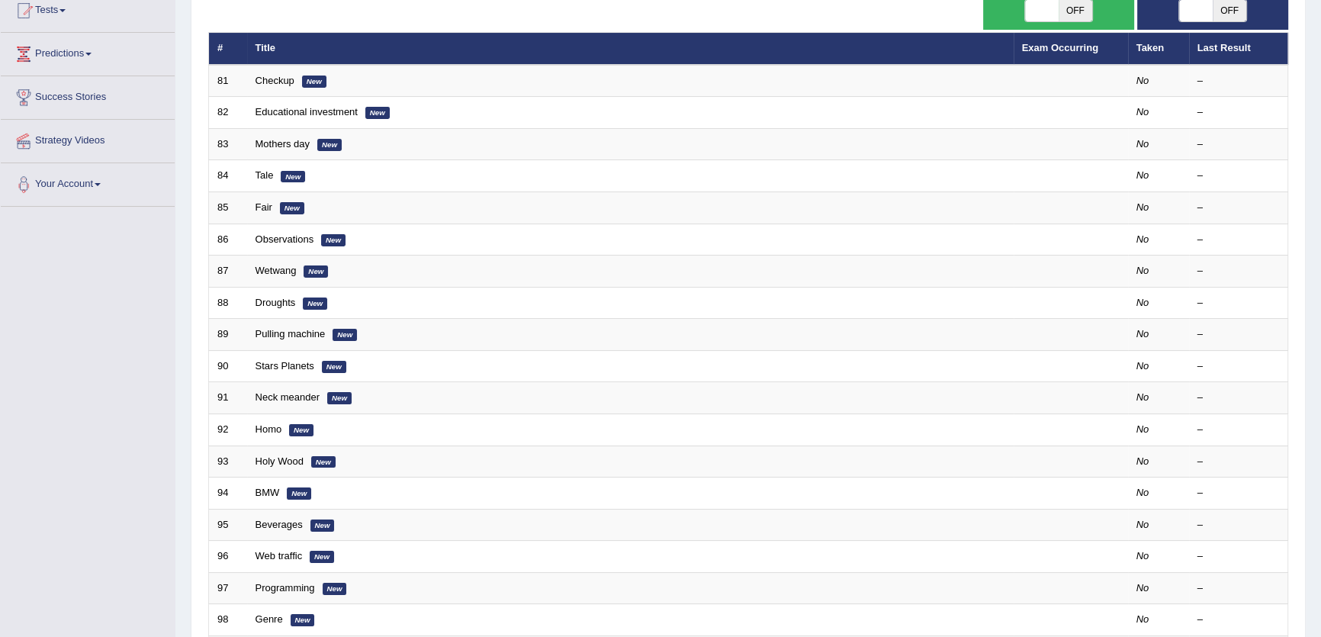
scroll to position [371, 0]
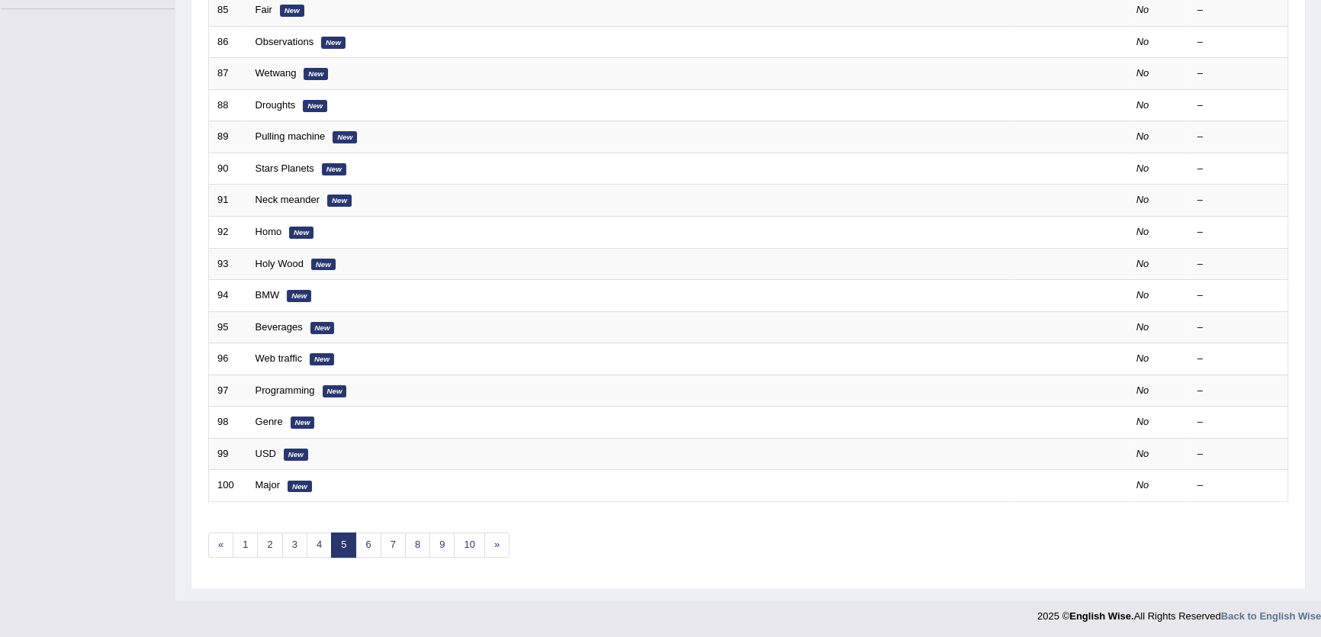
click at [365, 529] on div "Showing 81-100 of 683 items. # Title Exam Occurring Taken Last Result 81 Checku…" at bounding box center [748, 181] width 1080 height 791
click at [369, 541] on link "6" at bounding box center [367, 544] width 25 height 25
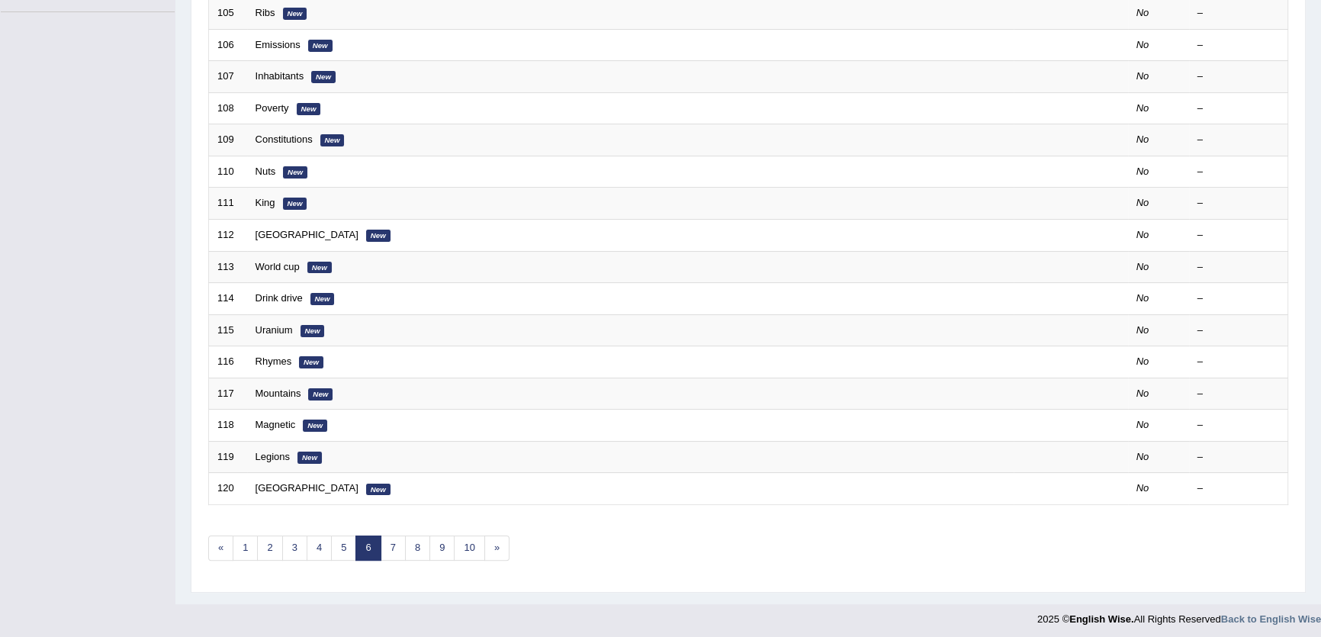
scroll to position [371, 0]
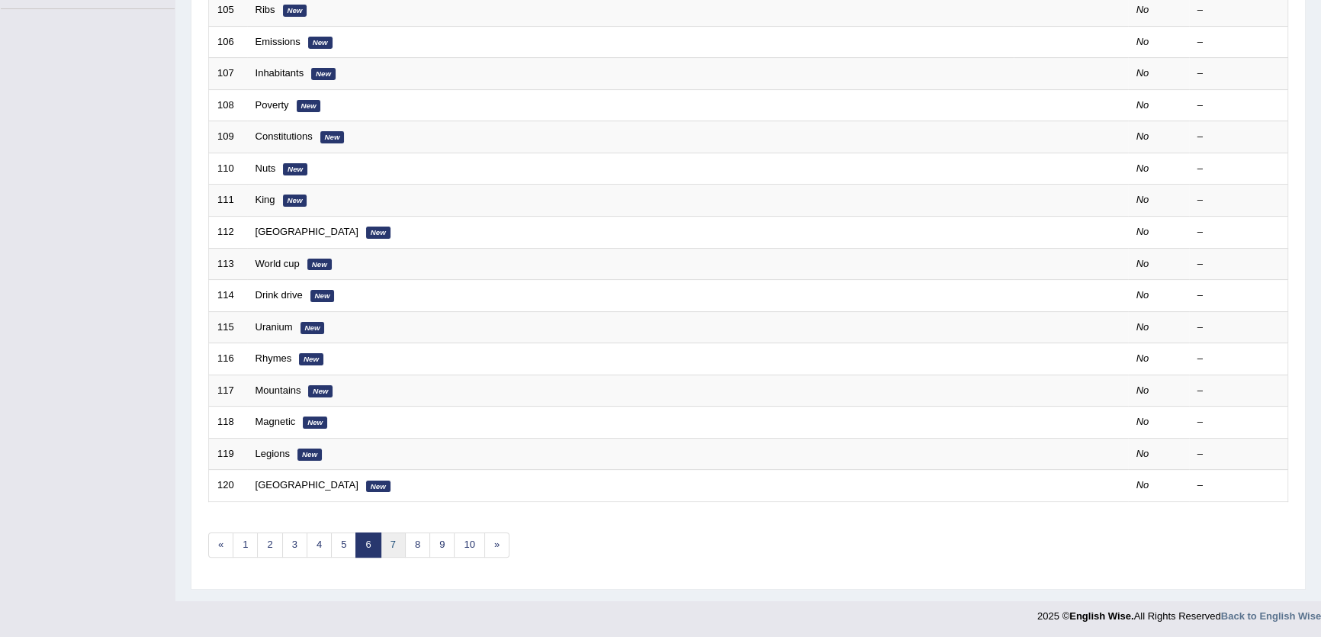
click at [398, 546] on link "7" at bounding box center [393, 544] width 25 height 25
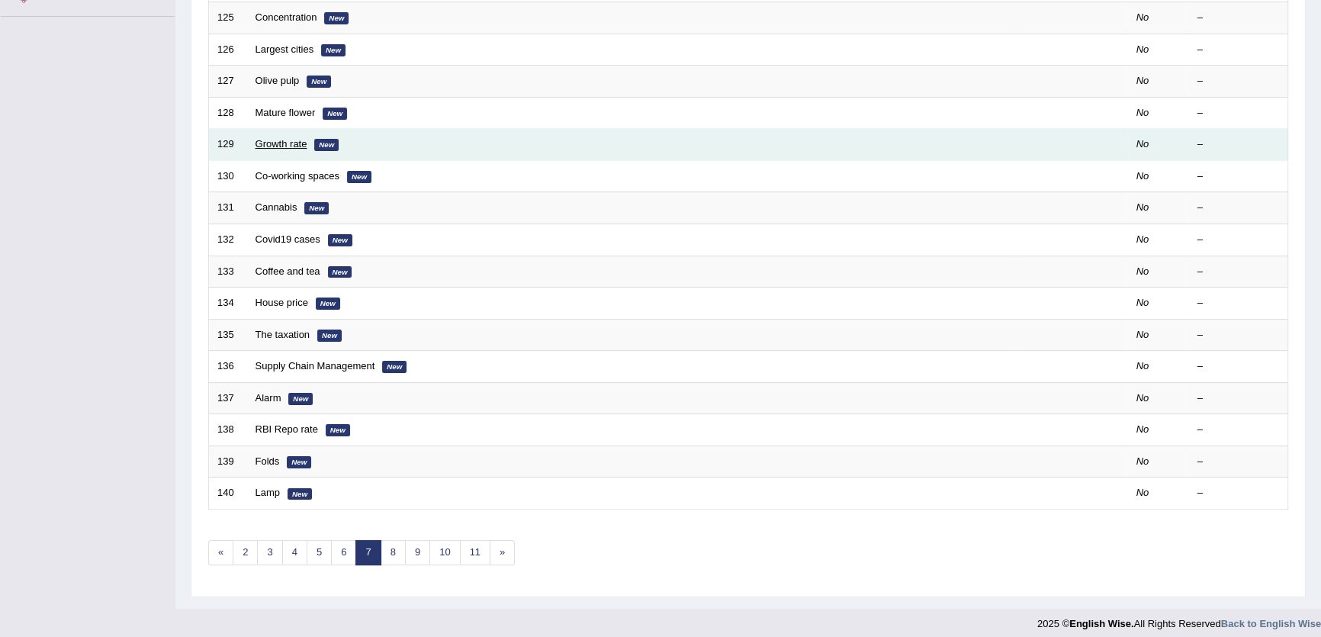
scroll to position [371, 0]
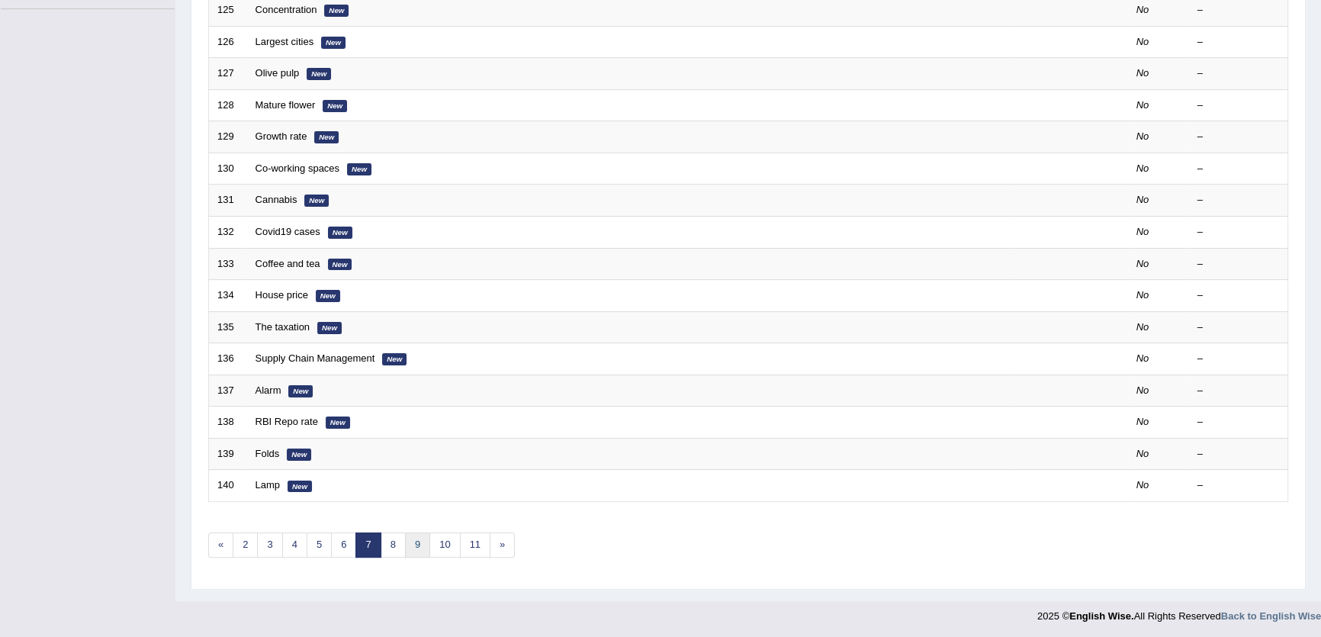
click at [405, 545] on link "9" at bounding box center [417, 544] width 25 height 25
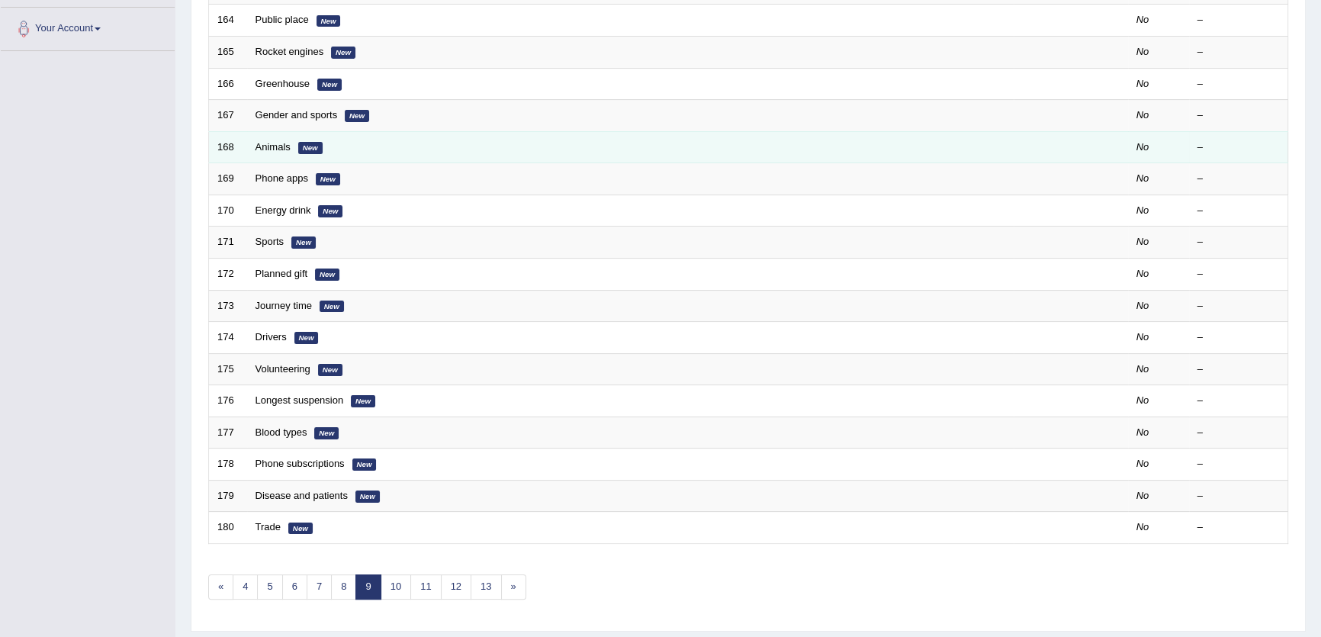
scroll to position [371, 0]
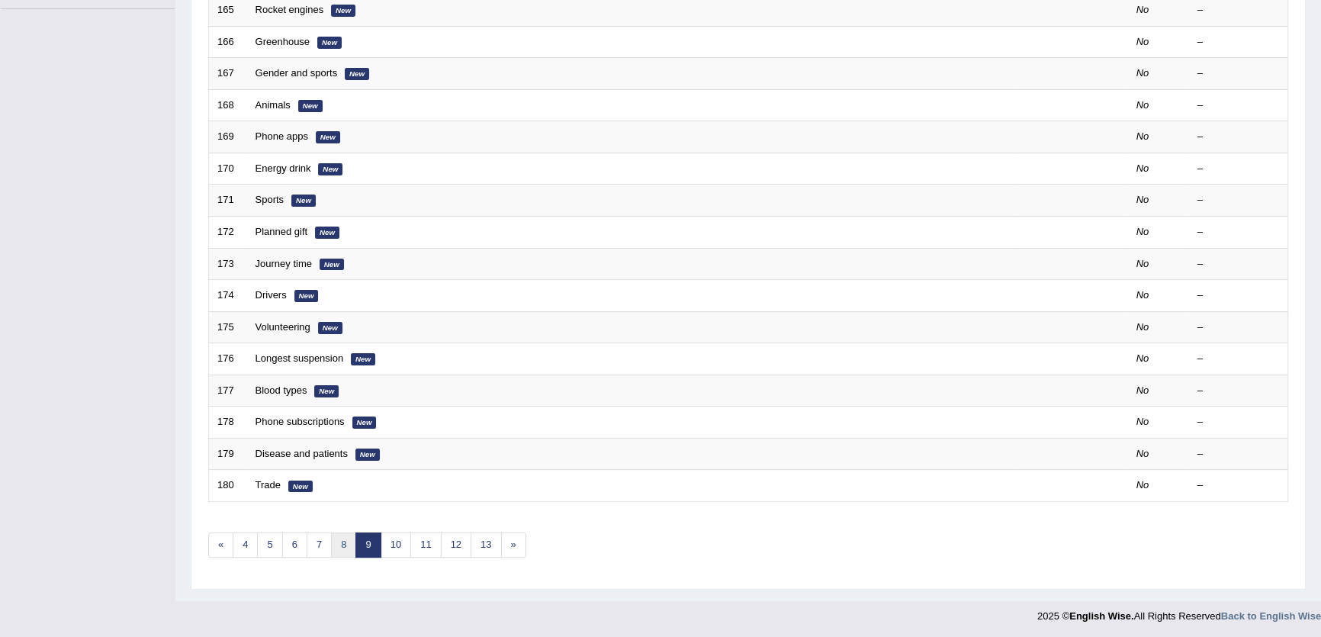
click at [342, 542] on link "8" at bounding box center [343, 544] width 25 height 25
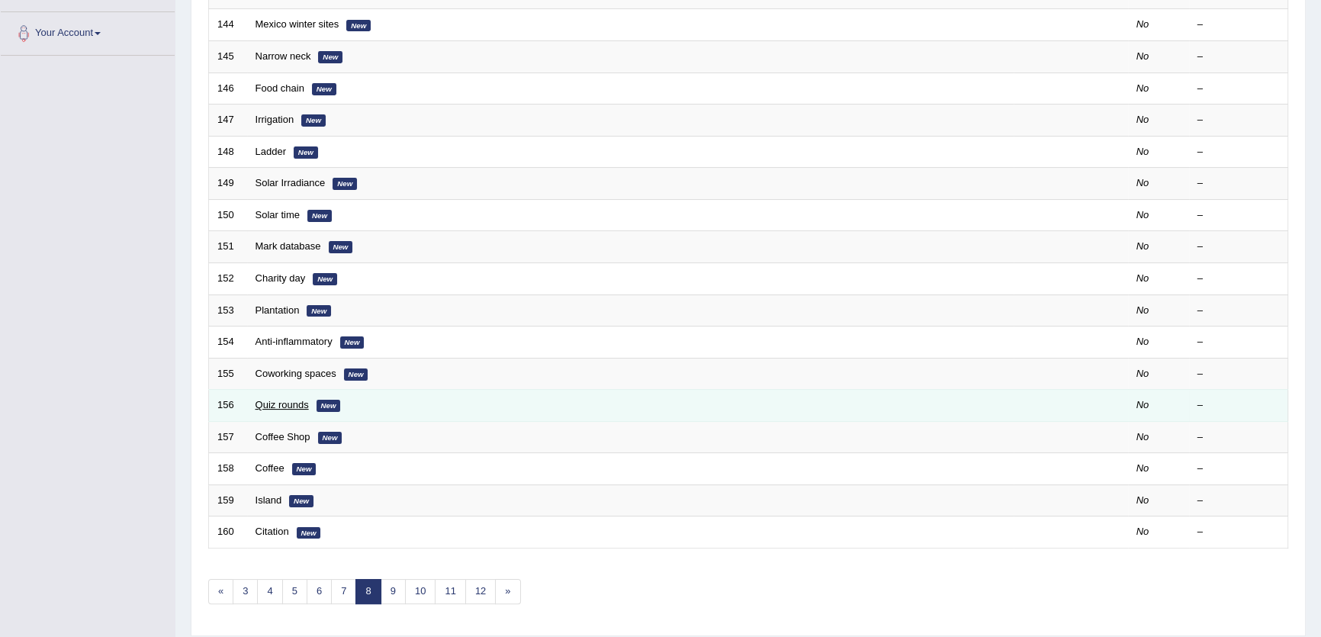
scroll to position [346, 0]
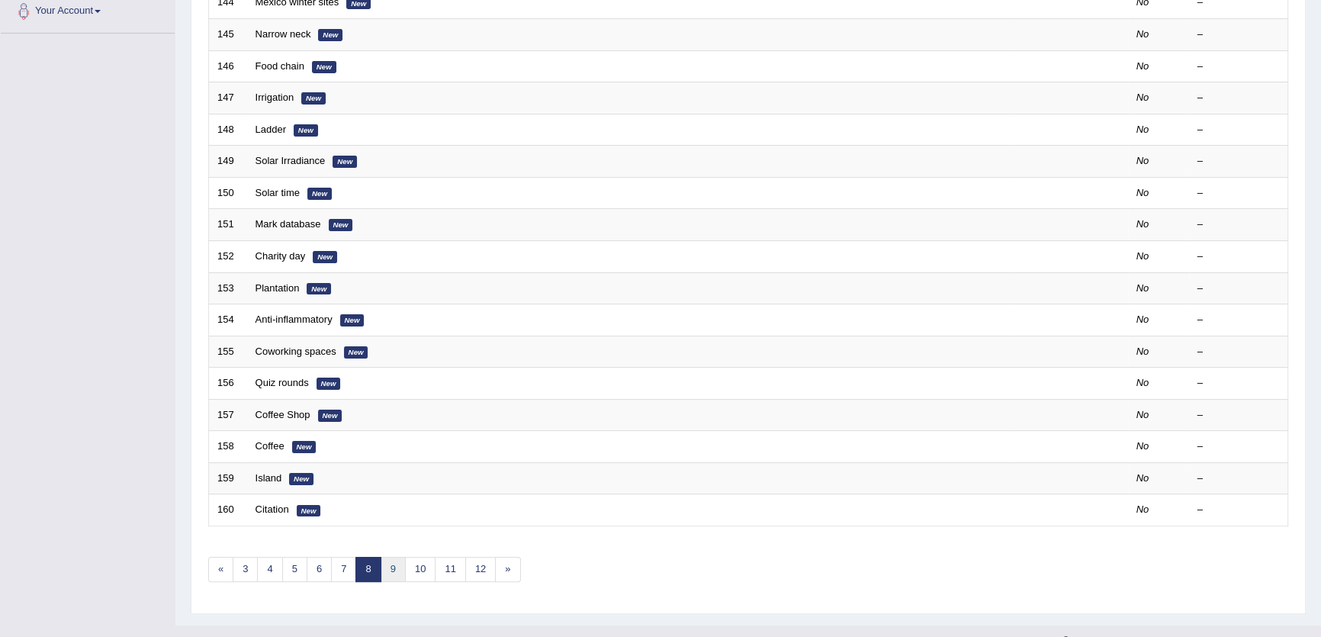
click at [391, 568] on link "9" at bounding box center [393, 569] width 25 height 25
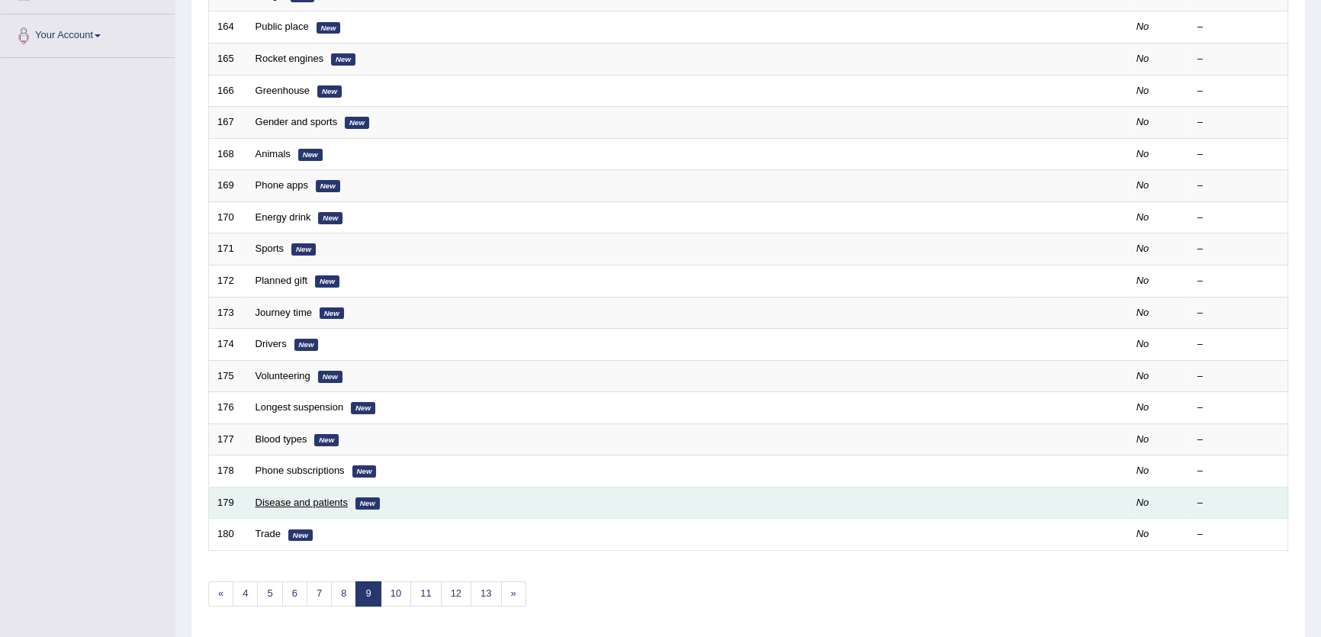
scroll to position [346, 0]
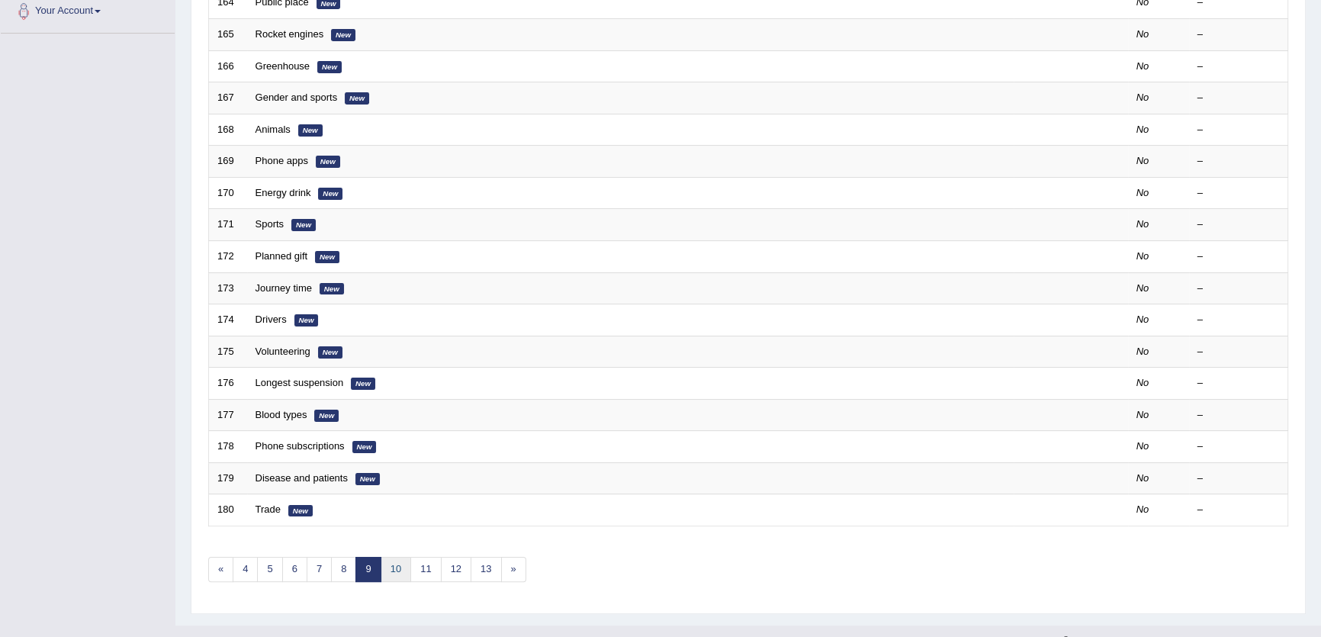
click at [384, 564] on link "10" at bounding box center [396, 569] width 31 height 25
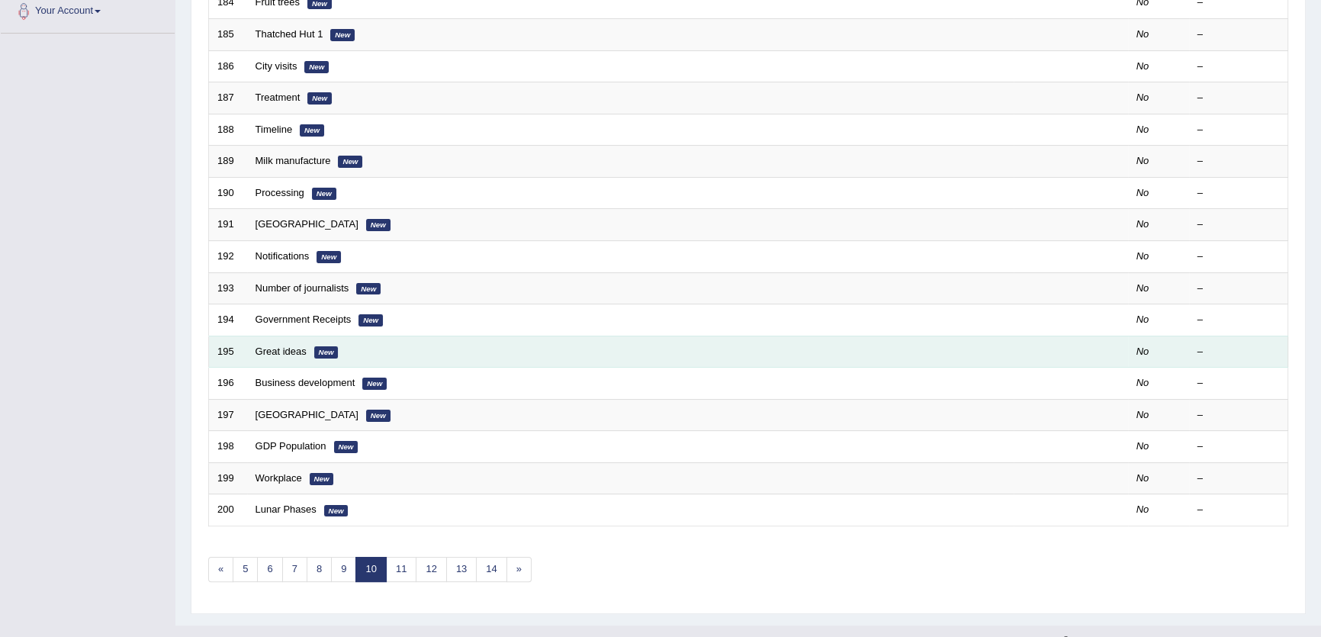
scroll to position [371, 0]
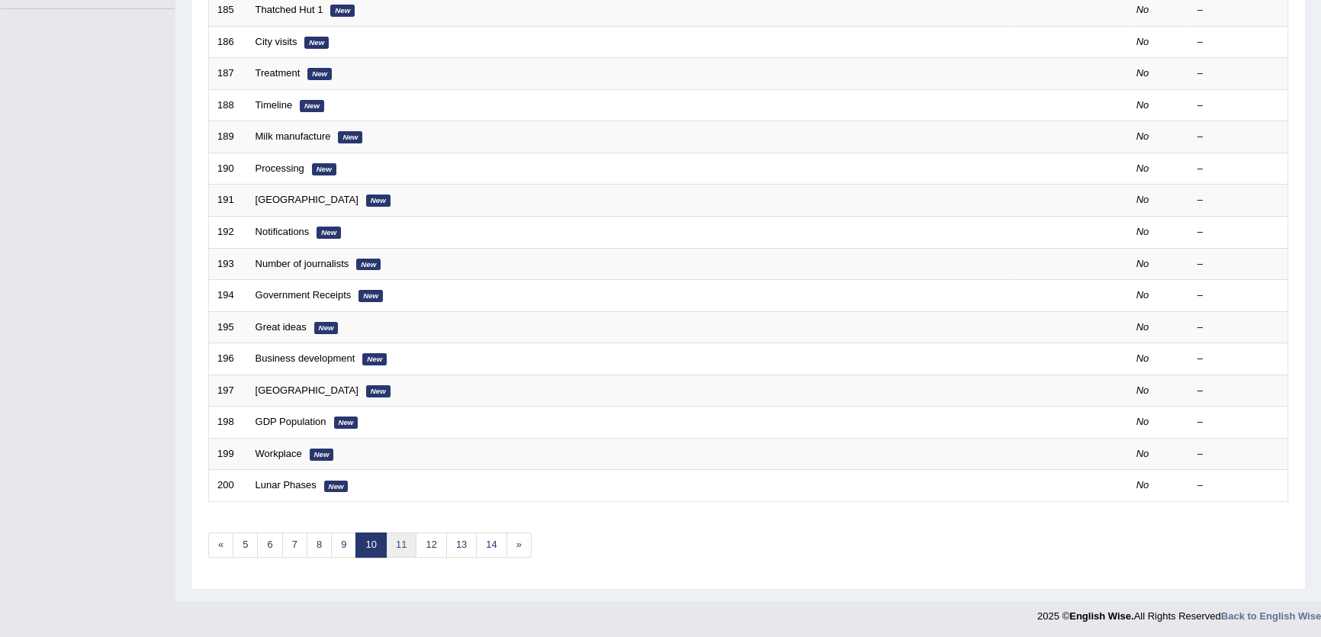
click at [403, 545] on link "11" at bounding box center [401, 544] width 31 height 25
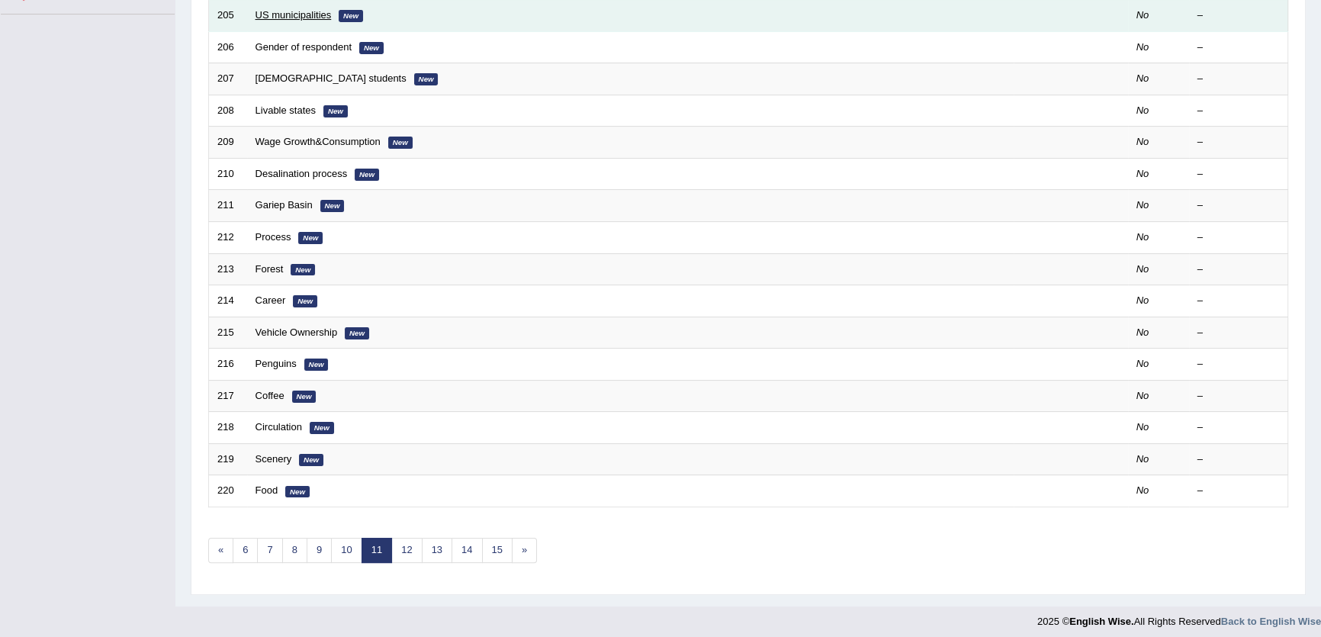
scroll to position [371, 0]
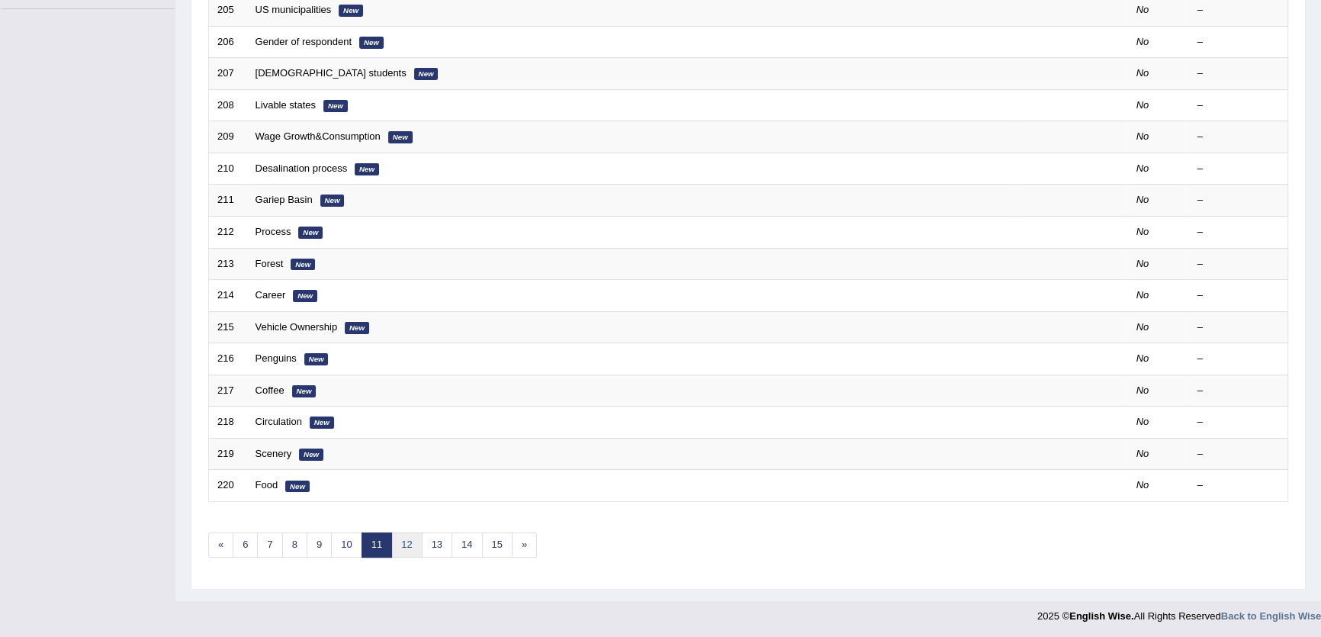
click at [405, 544] on link "12" at bounding box center [406, 544] width 31 height 25
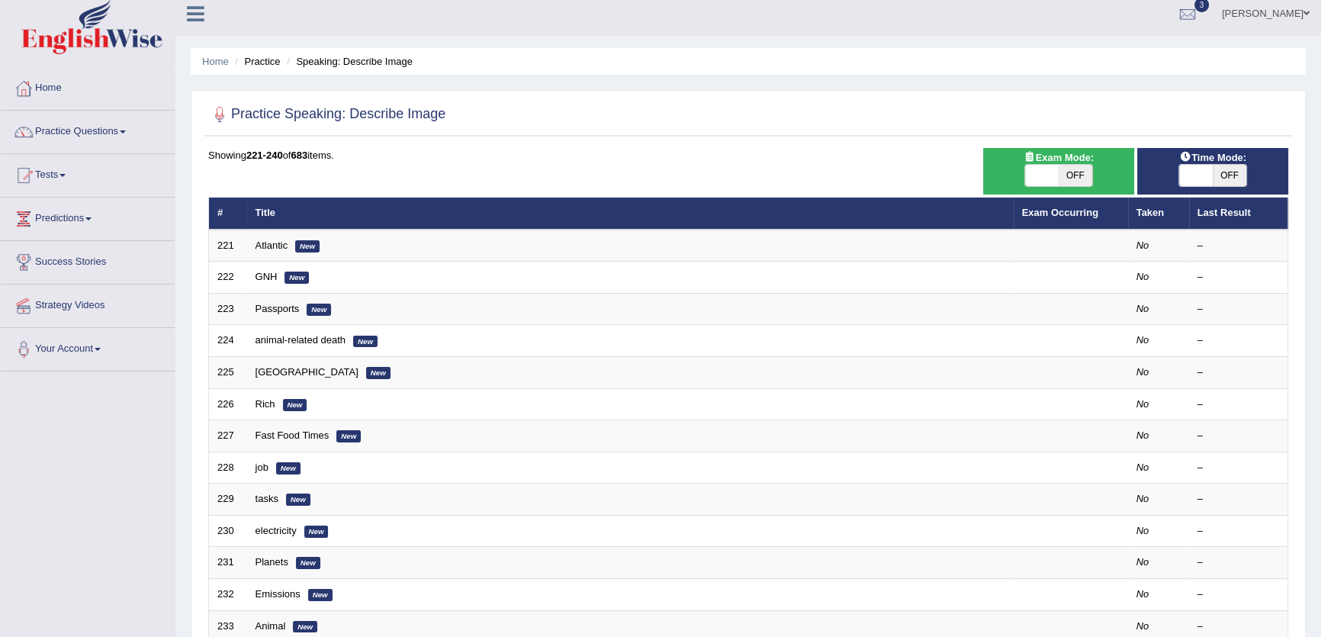
scroll to position [371, 0]
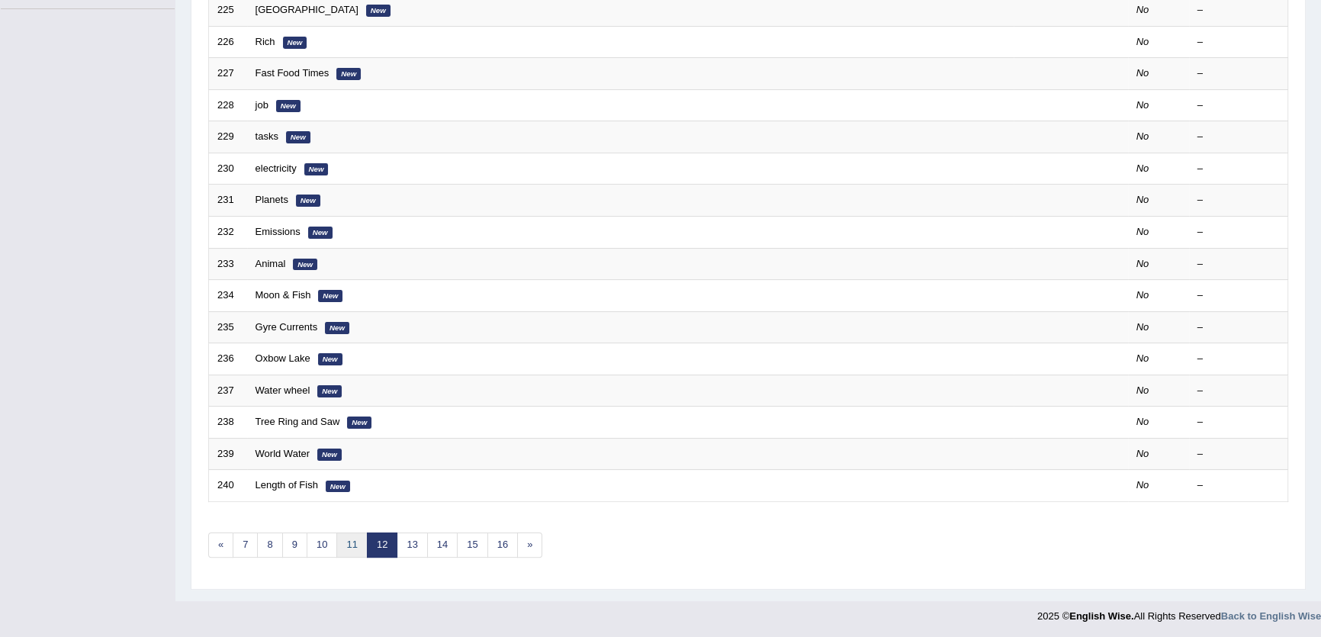
click at [346, 544] on link "11" at bounding box center [351, 544] width 31 height 25
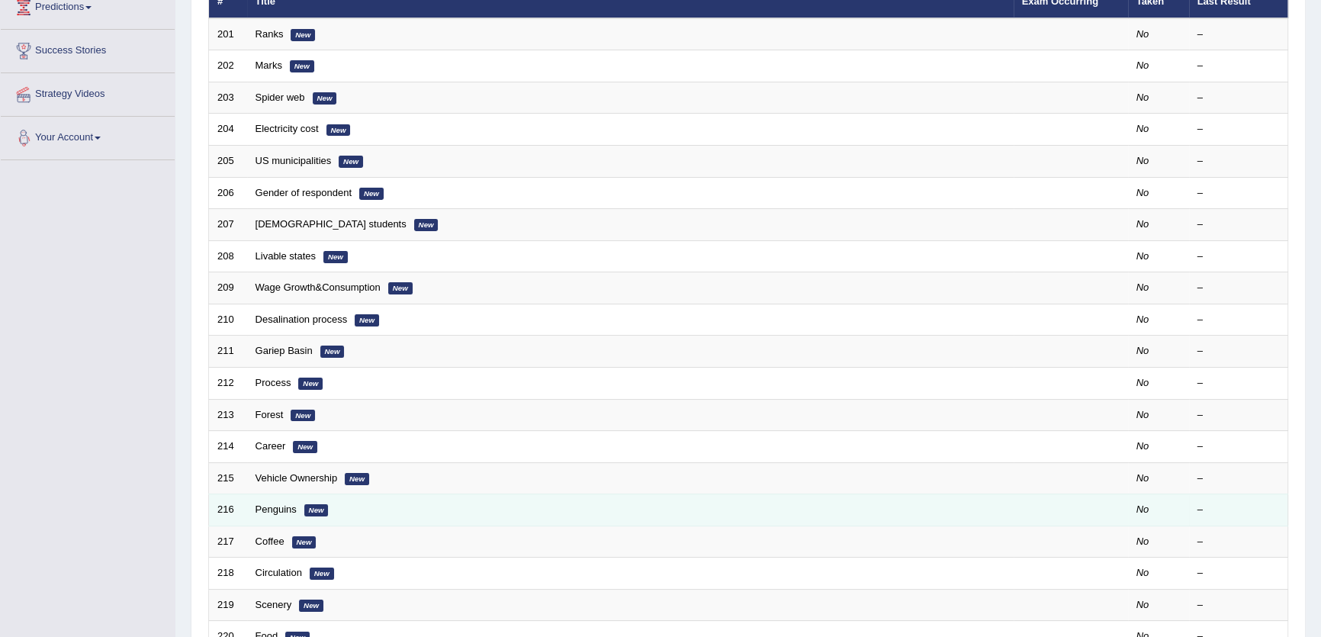
scroll to position [371, 0]
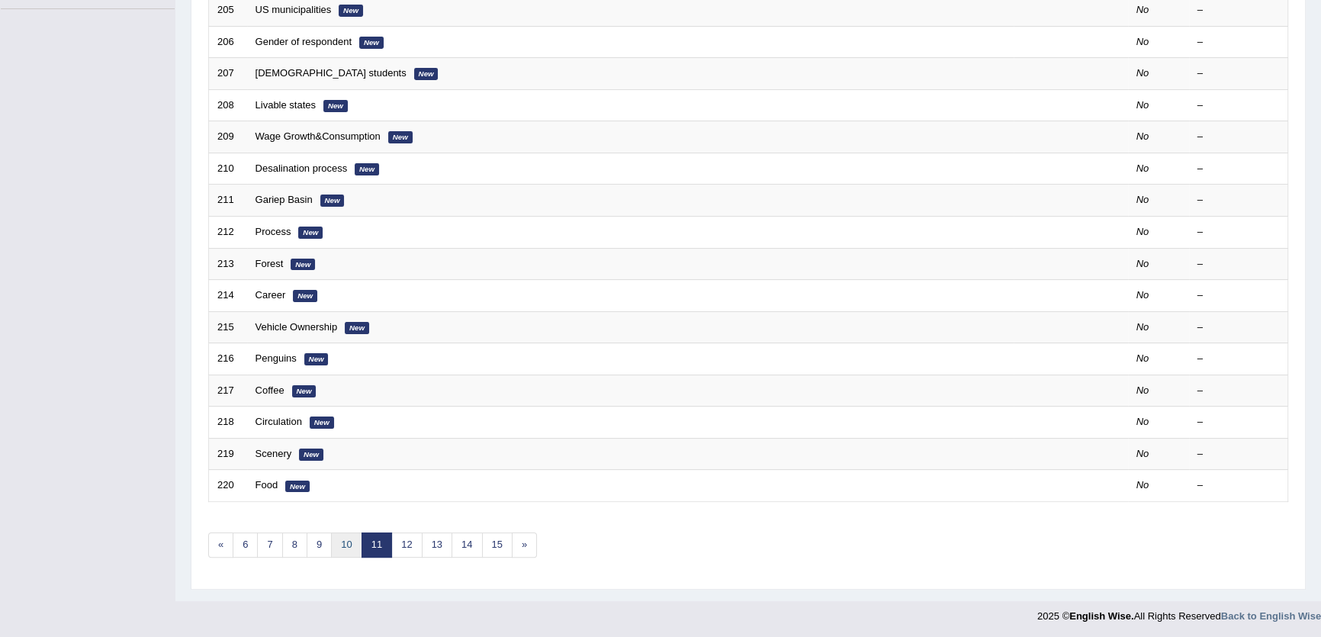
click at [351, 542] on link "10" at bounding box center [346, 544] width 31 height 25
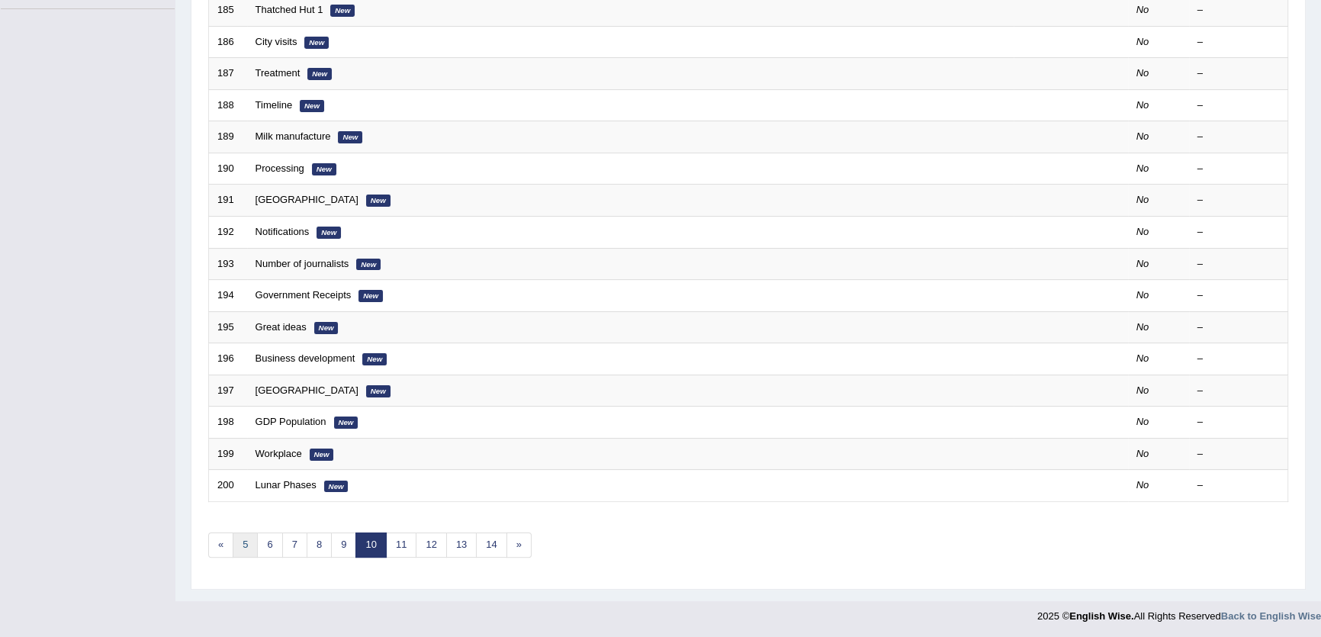
click at [249, 542] on link "5" at bounding box center [245, 544] width 25 height 25
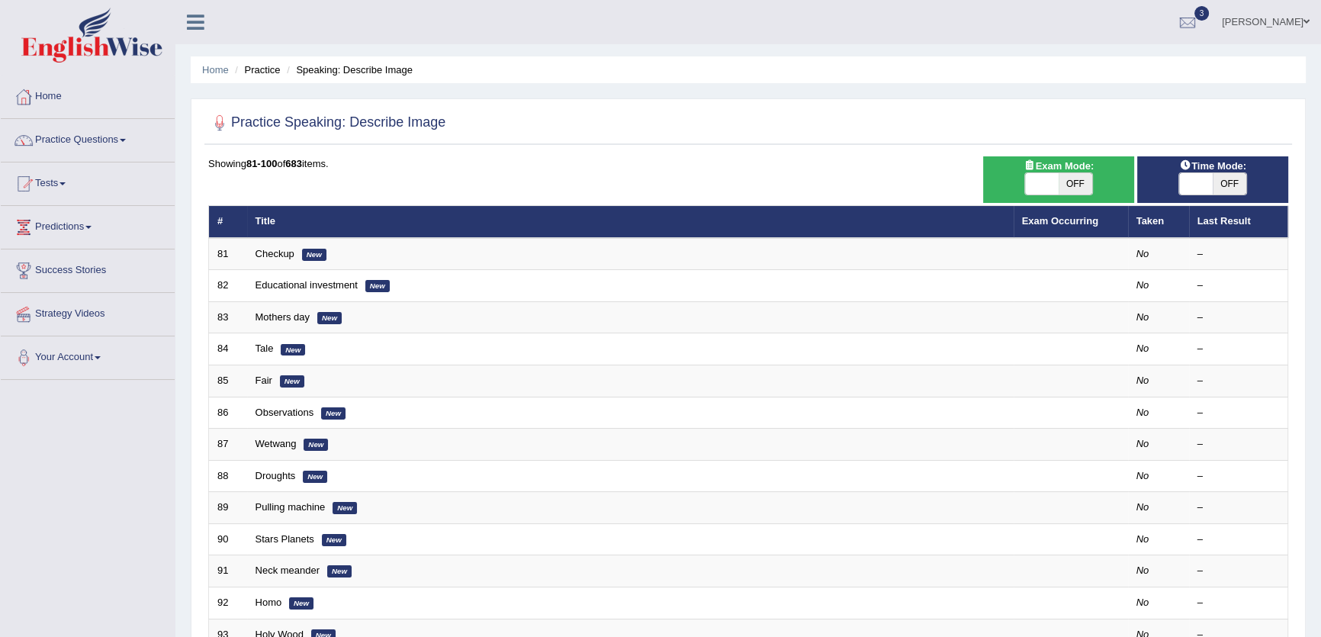
scroll to position [346, 0]
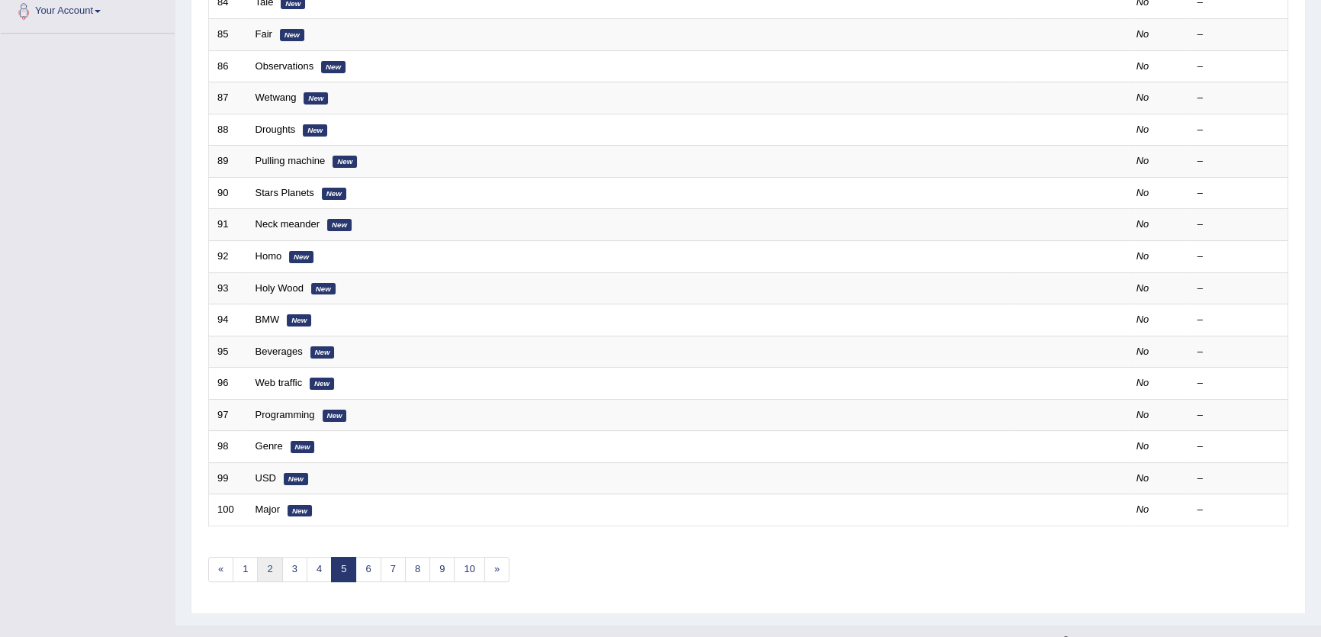
click at [275, 571] on link "2" at bounding box center [269, 569] width 25 height 25
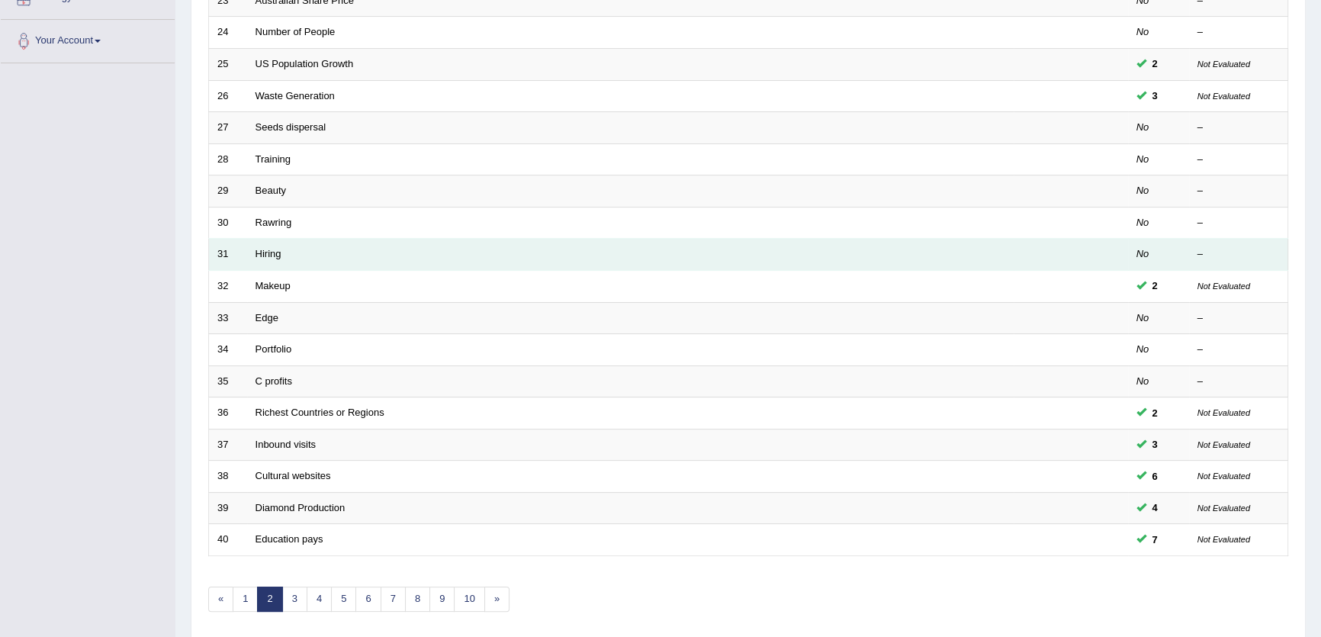
scroll to position [346, 0]
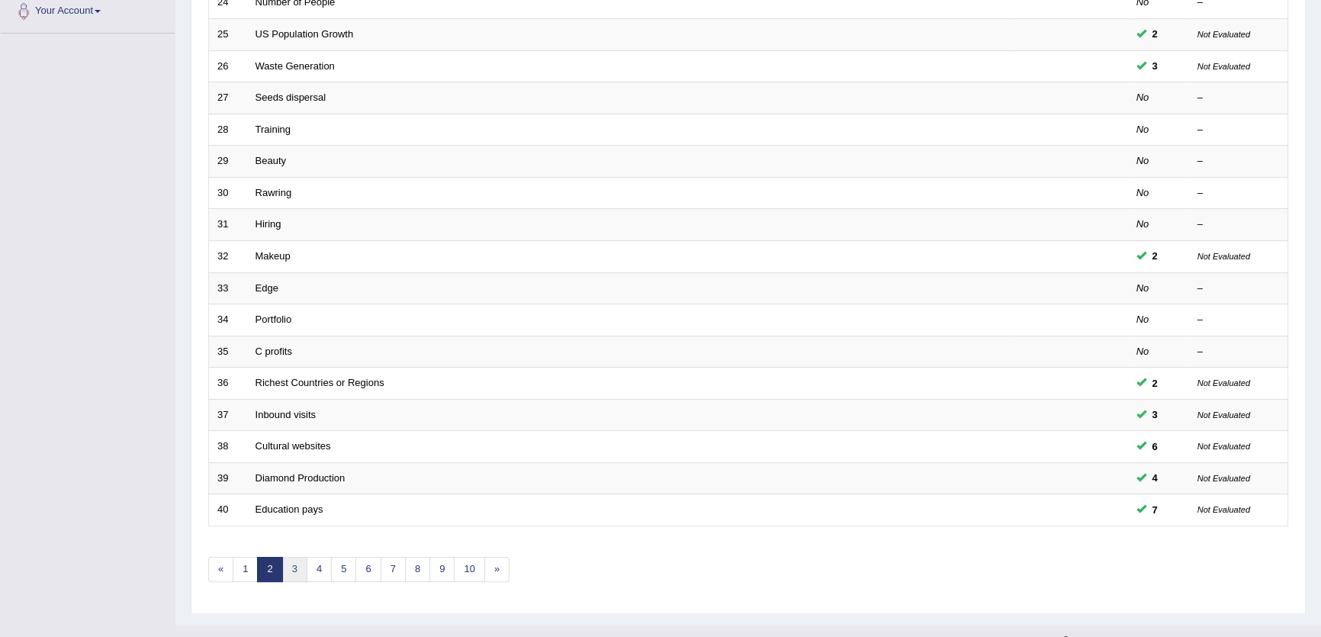
click at [294, 569] on link "3" at bounding box center [294, 569] width 25 height 25
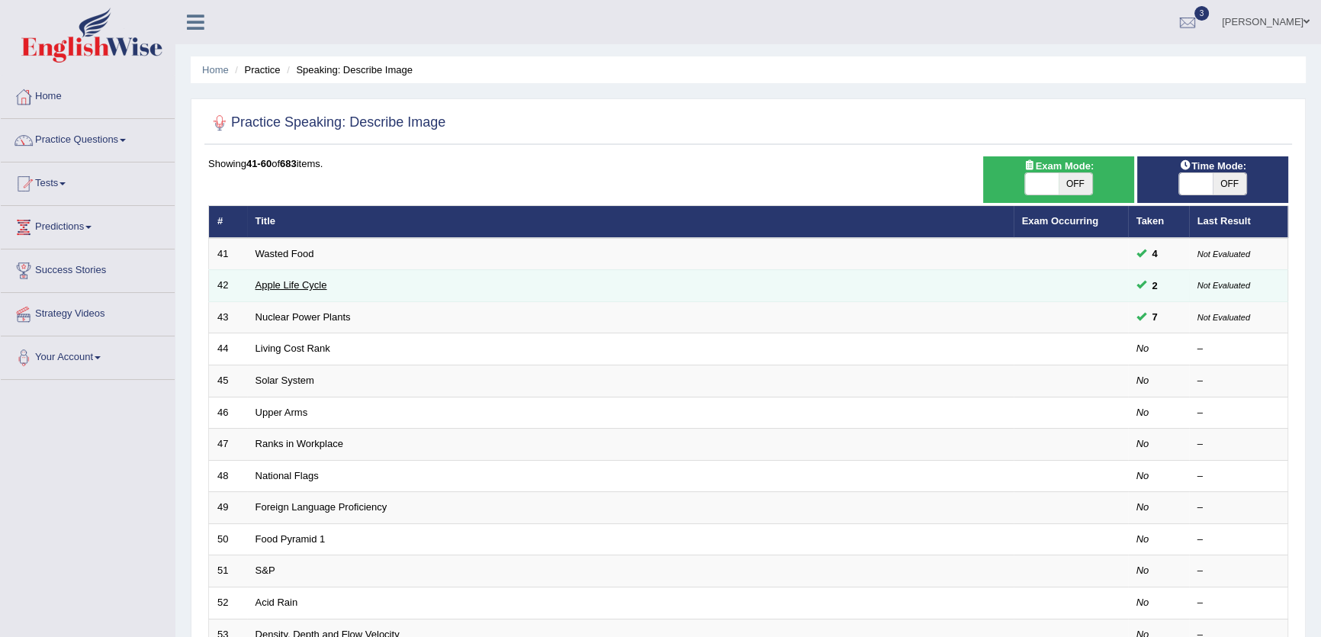
click at [287, 284] on link "Apple Life Cycle" at bounding box center [292, 284] width 72 height 11
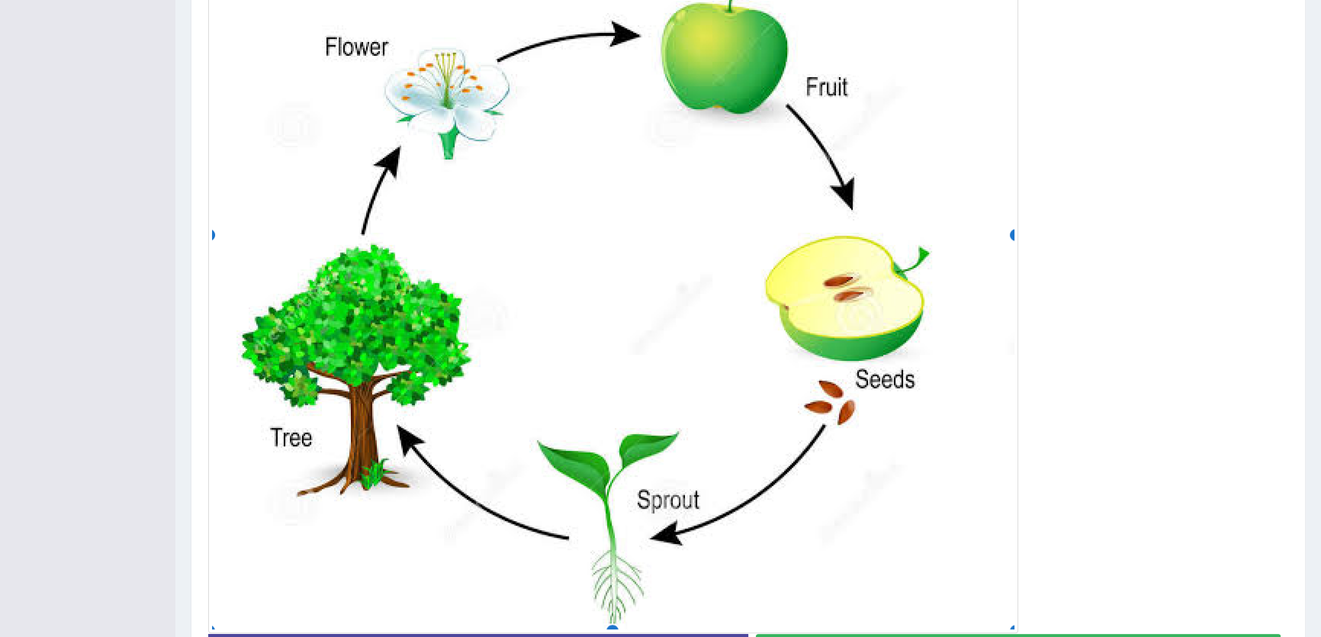
scroll to position [563, 0]
